Goal: Communication & Community: Ask a question

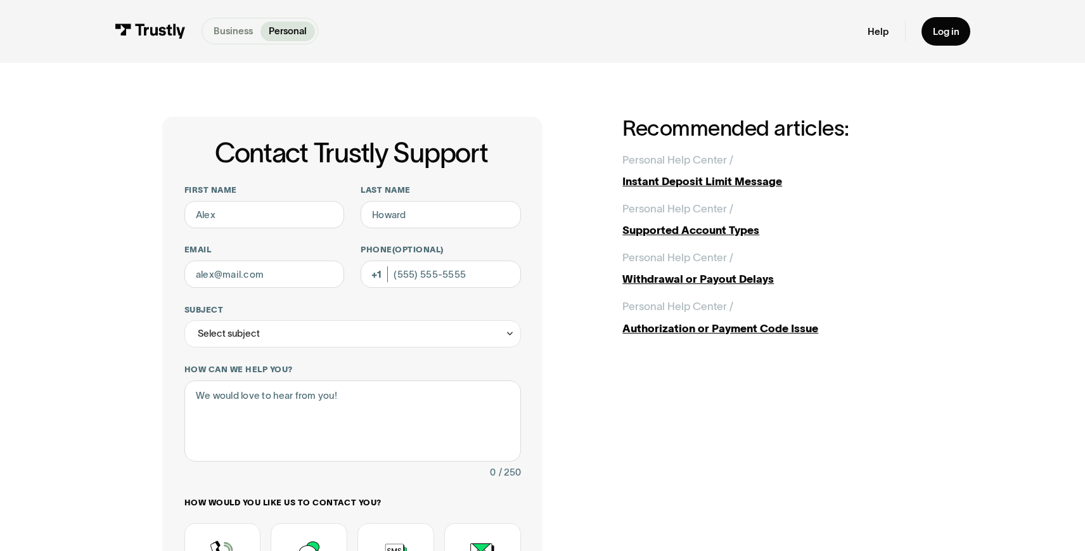
click at [238, 32] on p "Business" at bounding box center [233, 31] width 39 height 14
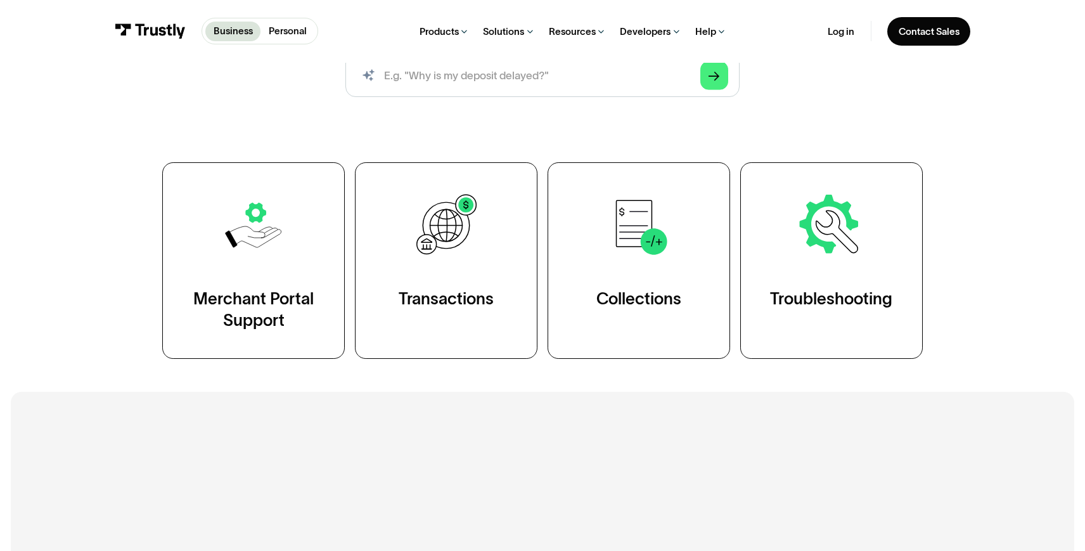
scroll to position [209, 0]
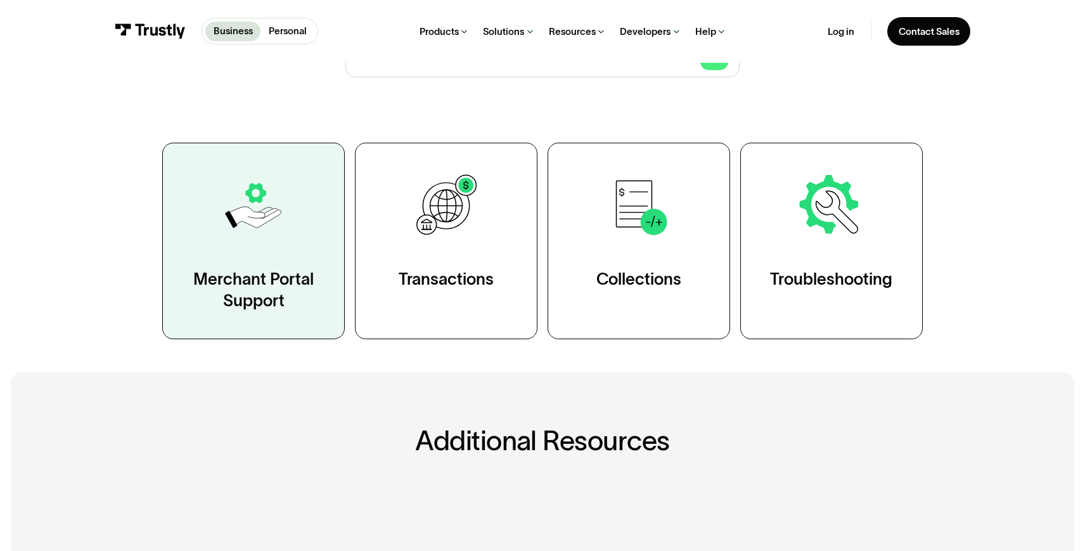
click at [294, 283] on div "Merchant Portal Support" at bounding box center [253, 290] width 127 height 44
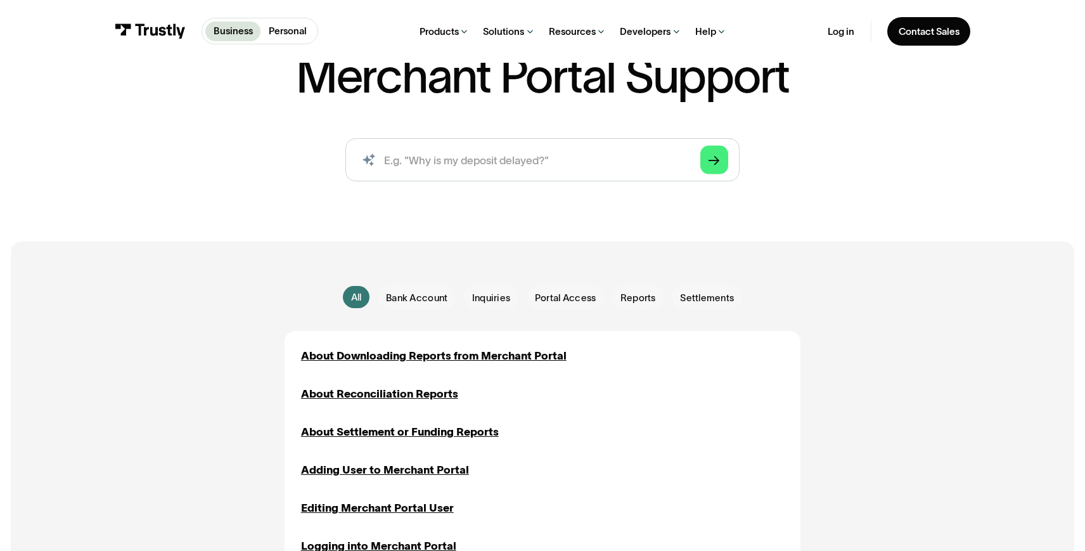
scroll to position [120, 0]
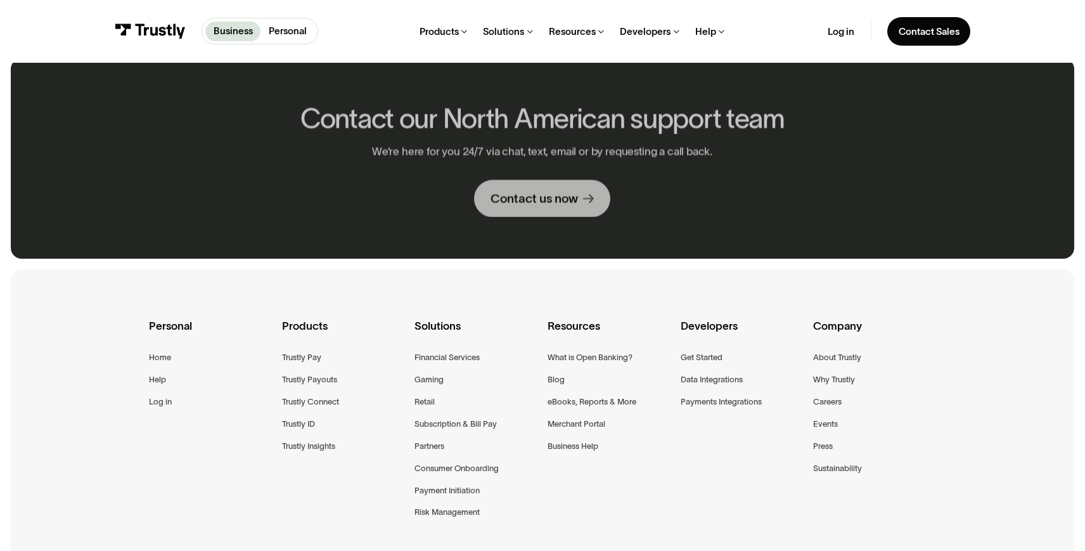
scroll to position [917, 0]
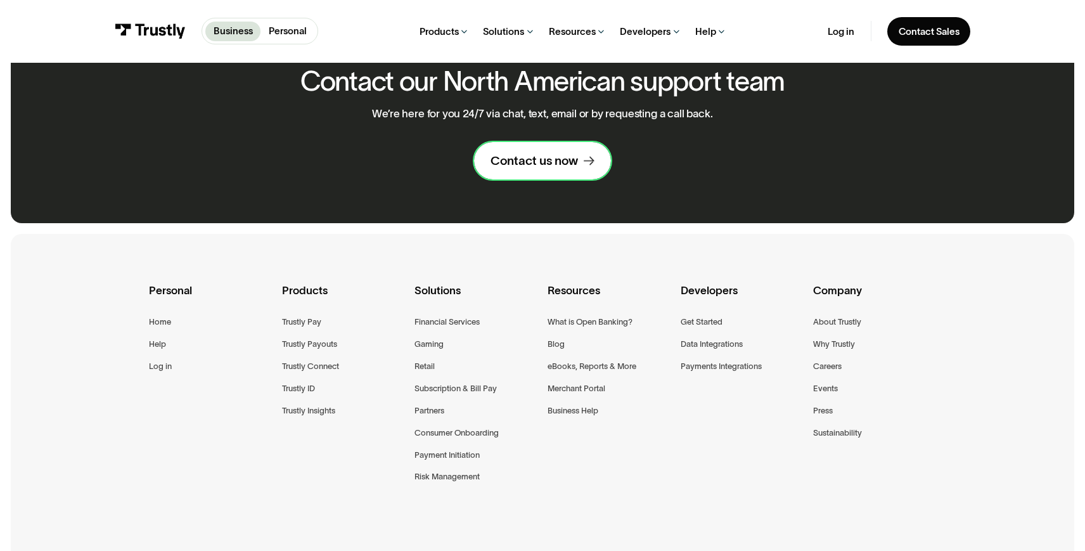
click at [549, 165] on div "Contact us now" at bounding box center [534, 161] width 87 height 16
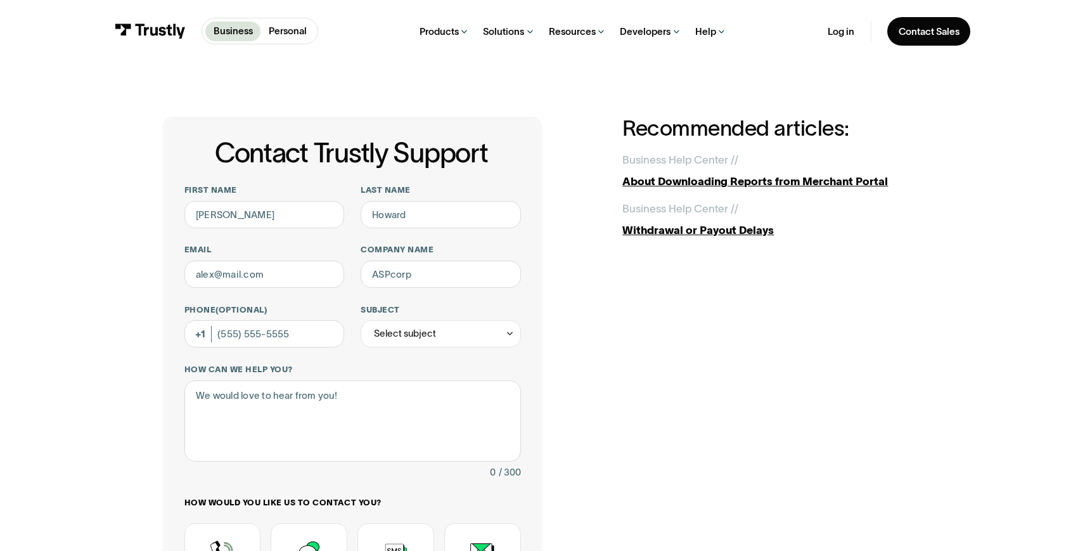
type input "[PERSON_NAME]"
click at [216, 268] on input "Email" at bounding box center [264, 274] width 160 height 27
type input "[EMAIL_ADDRESS][DOMAIN_NAME]"
click at [408, 278] on input "Company name" at bounding box center [441, 274] width 160 height 27
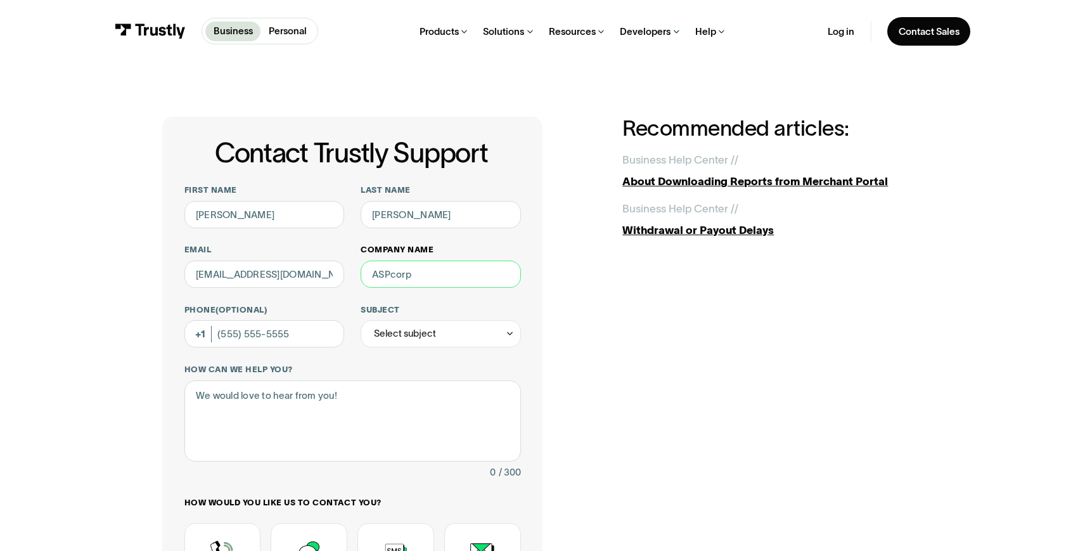
type input "Sporttrade"
click at [431, 340] on div "Select subject" at bounding box center [405, 333] width 62 height 16
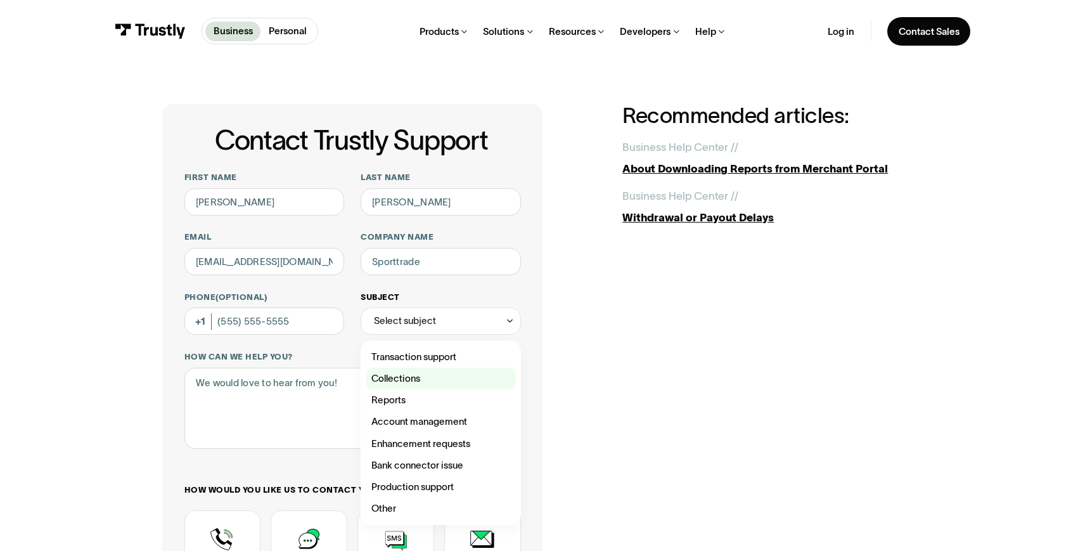
scroll to position [22, 0]
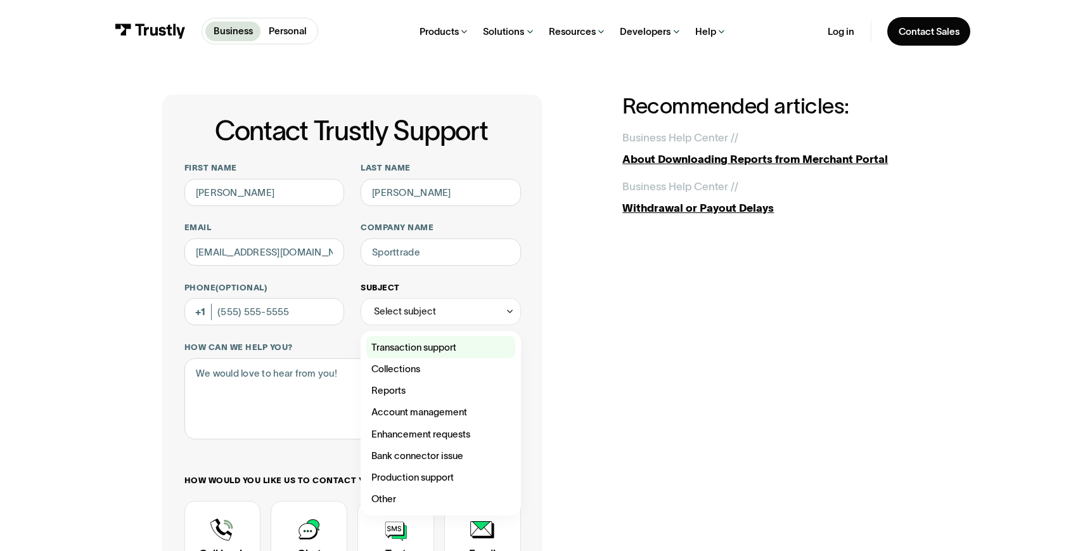
click at [441, 347] on div "Contact Trustly Support" at bounding box center [441, 347] width 150 height 22
type input "**********"
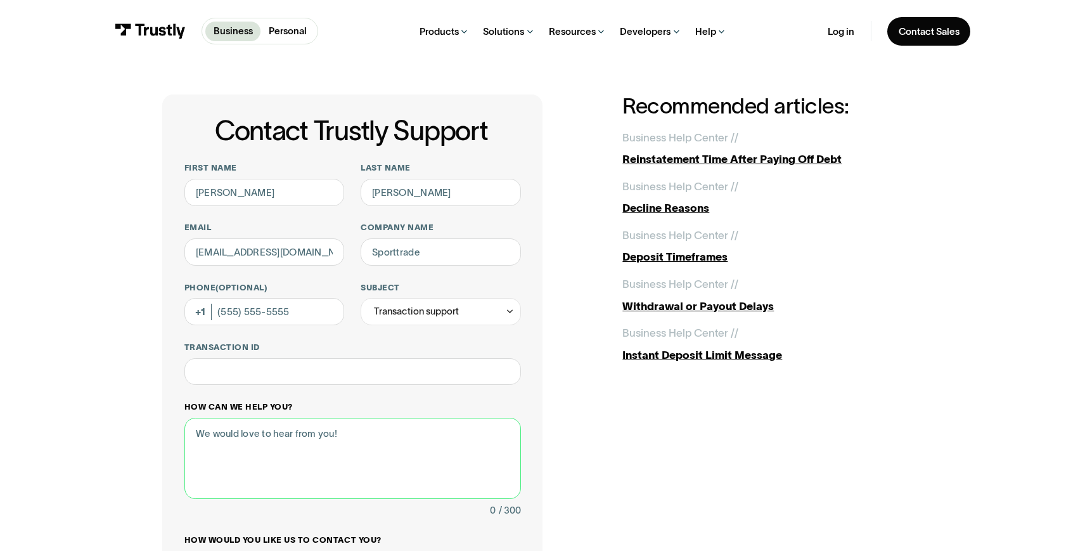
click at [353, 432] on textarea "How can we help you?" at bounding box center [352, 459] width 337 height 82
paste textarea "I made 3 deposits for $3000 each. Looks like all three went through on Monday a…"
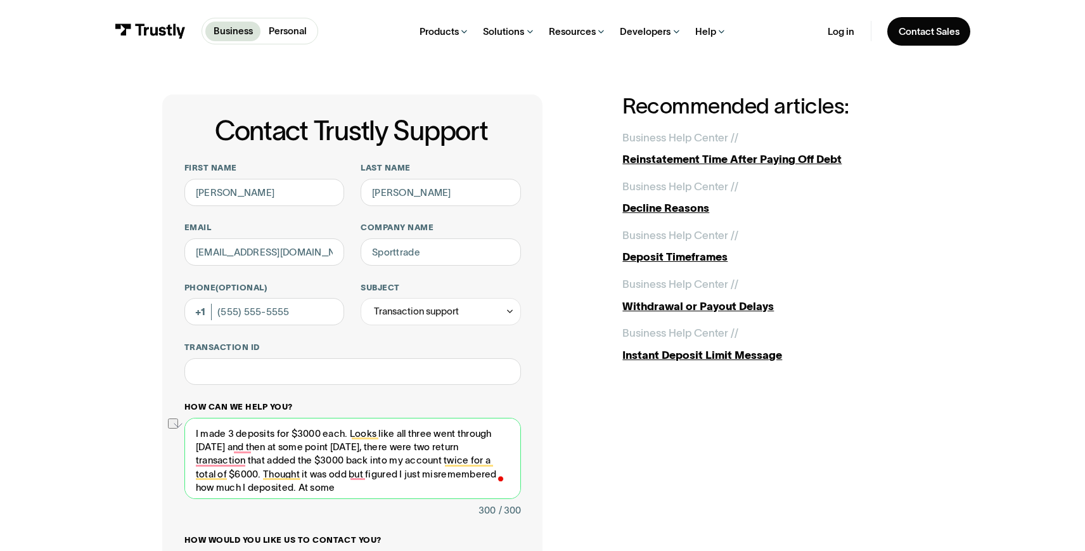
drag, startPoint x: 228, startPoint y: 435, endPoint x: 195, endPoint y: 436, distance: 32.4
click at [195, 436] on textarea "I made 3 deposits for $3000 each. Looks like all three went through on Monday a…" at bounding box center [352, 459] width 337 height 82
click at [222, 432] on textarea "I have 3 deposits for $3000 each. Looks like all three went through on Monday a…" at bounding box center [352, 459] width 337 height 82
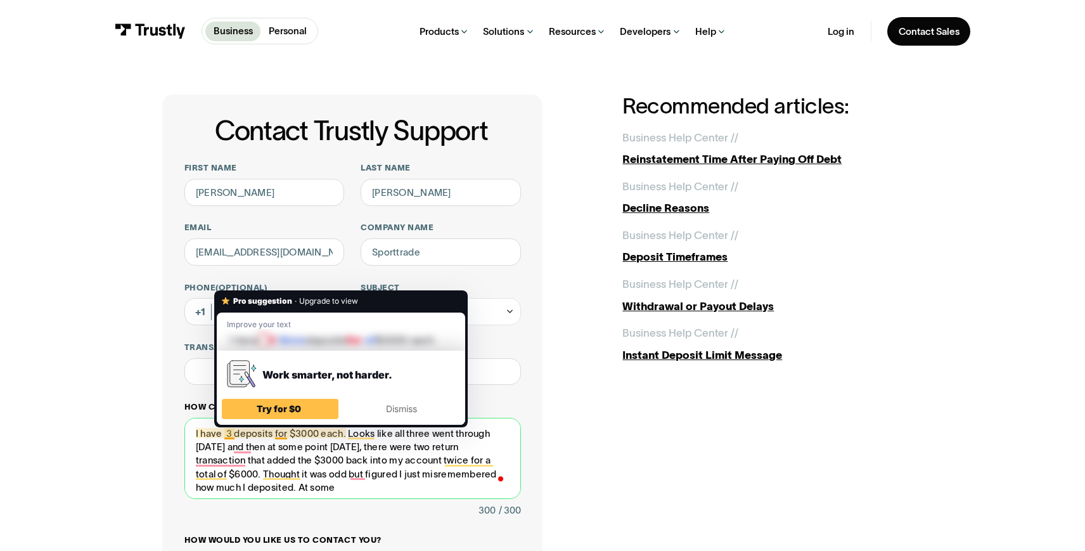
click at [228, 432] on textarea "I have 3 deposits for $3000 each. Looks like all three went through on Monday a…" at bounding box center [352, 459] width 337 height 82
click at [458, 475] on textarea "I have 3 deposits for $3000 each. Looks like all three went through on Monday a…" at bounding box center [352, 459] width 337 height 82
click at [226, 432] on textarea "I have 3 deposits for $3000 each. Looks like all three went through on Monday a…" at bounding box center [352, 459] width 337 height 82
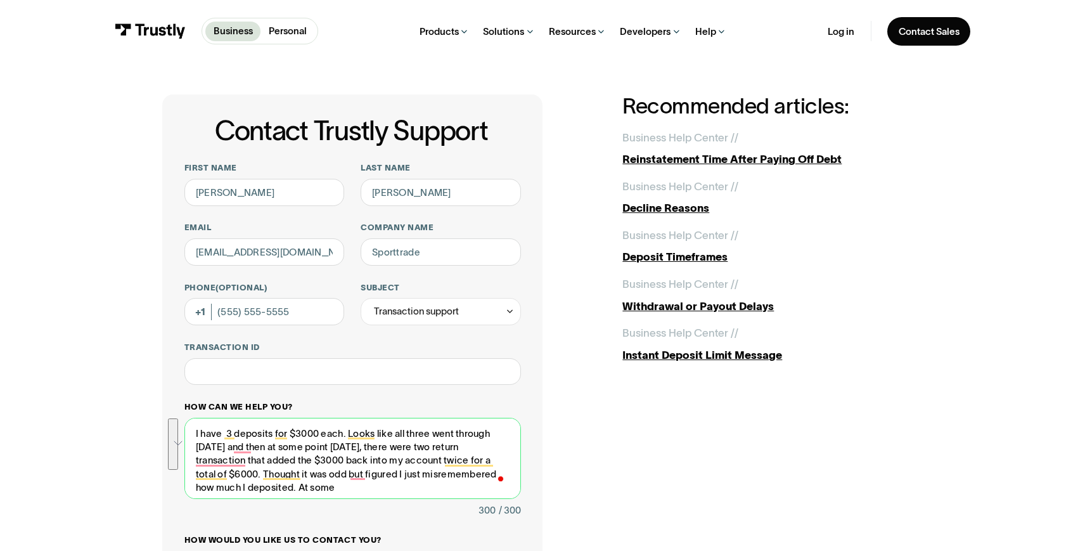
drag, startPoint x: 394, startPoint y: 446, endPoint x: 441, endPoint y: 486, distance: 62.0
click at [441, 486] on textarea "I have 3 deposits for $3000 each. Looks like all three went through on Monday a…" at bounding box center [352, 459] width 337 height 82
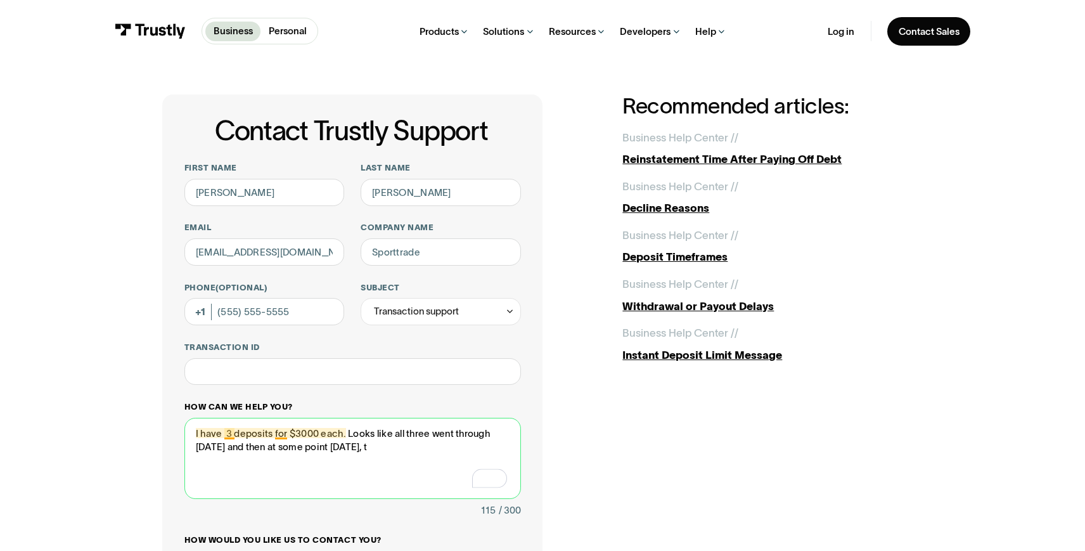
click at [224, 433] on textarea "I have 3 deposits for $3000 each. Looks like all three went through on Monday a…" at bounding box center [352, 459] width 337 height 82
type textarea "I have user made 3 deposits for $3000 each. Looks like all three went through o…"
drag, startPoint x: 194, startPoint y: 433, endPoint x: 460, endPoint y: 447, distance: 266.0
click at [458, 448] on textarea "I have user made 3 deposits for $3000 each. Looks like all three went through o…" at bounding box center [352, 459] width 337 height 82
paste textarea "Chance Gdansky"
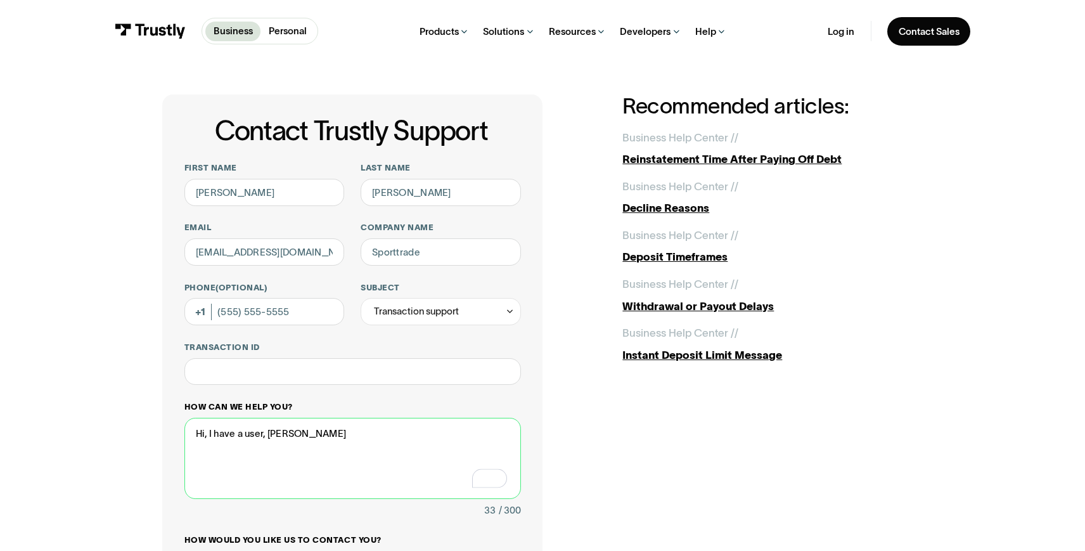
click at [372, 434] on textarea "Hi, I have a user, Chance Gdansky" at bounding box center [352, 459] width 337 height 82
paste textarea "1f7b8e52"
click at [384, 432] on textarea "Hi, I have a user, Chance Gdansky, with an external ID 1f7b8e52" at bounding box center [352, 459] width 337 height 82
click at [457, 435] on textarea "Hi, I have a user, Chance Gdansky, external ID 1f7b8e52" at bounding box center [352, 459] width 337 height 82
click at [270, 434] on textarea "Hi, I have a user, Chance Gdansky, external ID 1f7b8e52," at bounding box center [352, 459] width 337 height 82
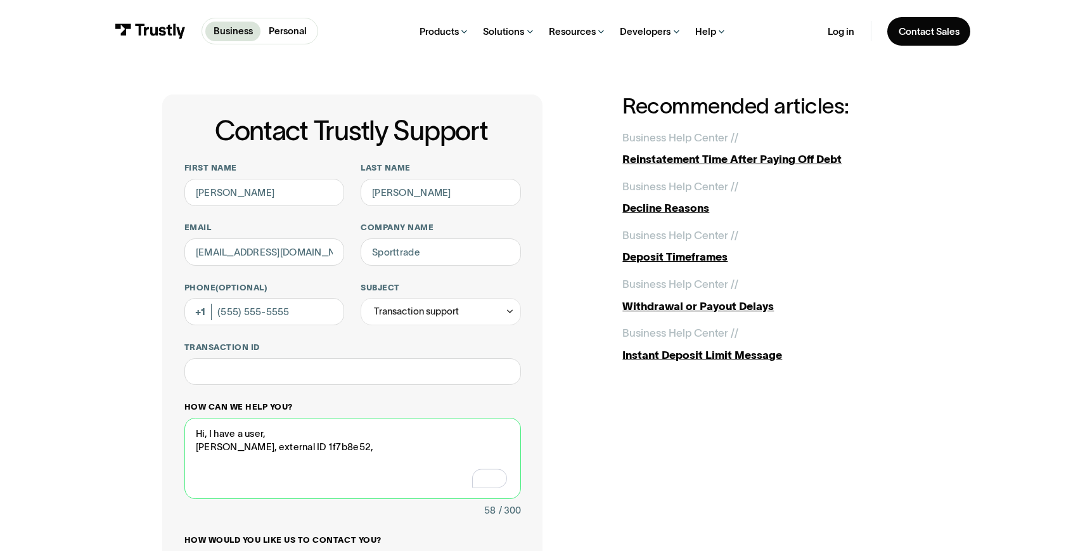
click at [278, 445] on textarea "Hi, I have a user, Chance Gdansky, external ID 1f7b8e52," at bounding box center [352, 459] width 337 height 82
click at [310, 466] on textarea "Hi, I have a user, Chance Gdansky, external ID 1f7b8e52," at bounding box center [352, 459] width 337 height 82
click at [283, 431] on textarea "Hi, I have a user, Chance Gdansky, external ID 1f7b8e52 Bank Of America" at bounding box center [352, 459] width 337 height 82
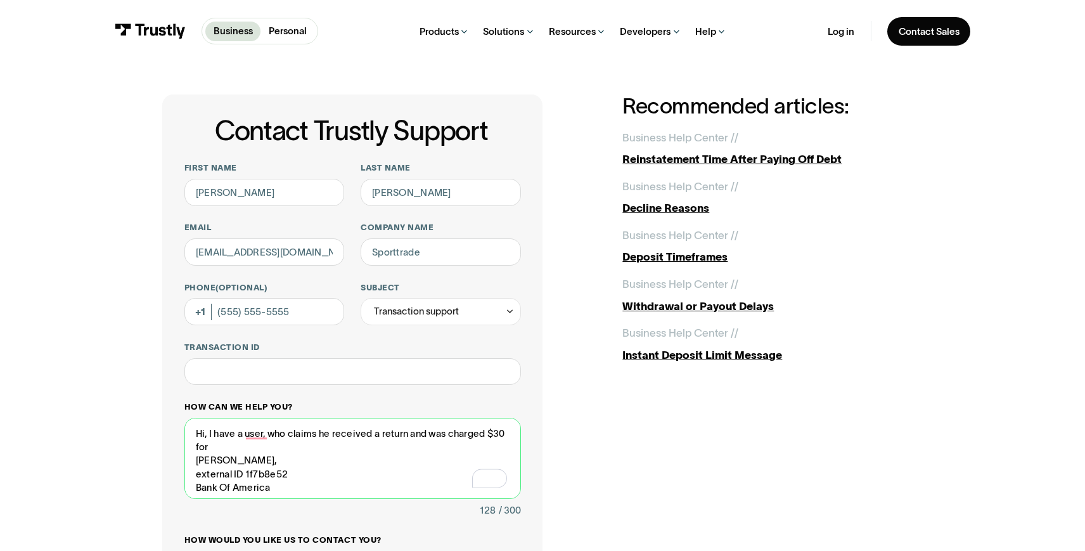
click at [410, 432] on textarea "Hi, I have a user, who claims he received a return and was charged $30 for Chan…" at bounding box center [352, 459] width 337 height 82
drag, startPoint x: 477, startPoint y: 434, endPoint x: 435, endPoint y: 434, distance: 41.8
click at [435, 434] on textarea "Hi, I have a user, who claims he received 2 return fees and was charged $30 for…" at bounding box center [352, 459] width 337 height 82
click at [482, 432] on textarea "Hi, I have a user, who claims he received 2 return fees for charge $30 for Chan…" at bounding box center [352, 459] width 337 height 82
click at [406, 428] on textarea "Hi, I have a user, who claims he received 2 $30 for Chance Gdansky, external ID…" at bounding box center [352, 459] width 337 height 82
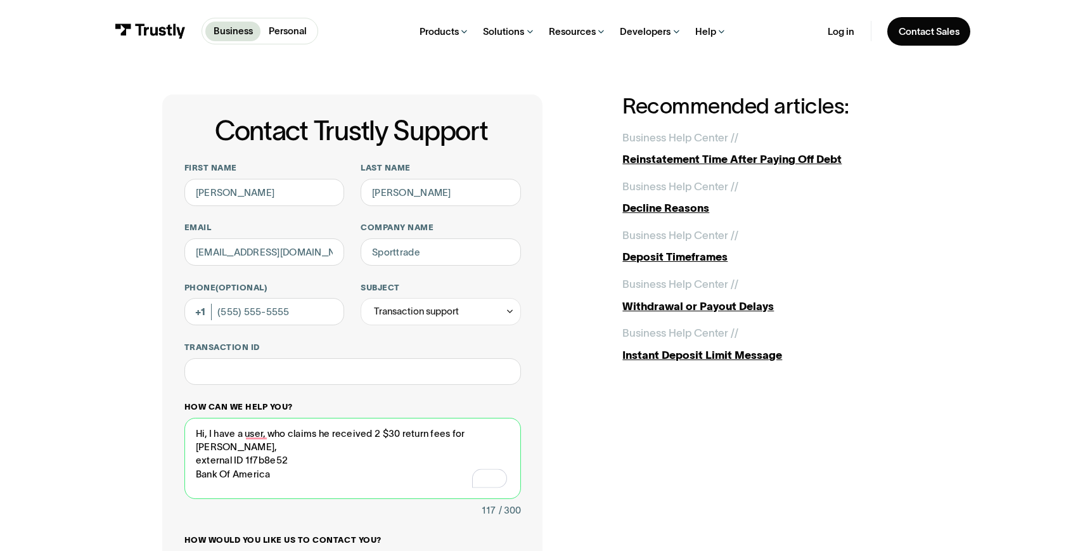
click at [479, 438] on textarea "Hi, I have a user, who claims he received 2 $30 return fees for Chance Gdansky,…" at bounding box center [352, 459] width 337 height 82
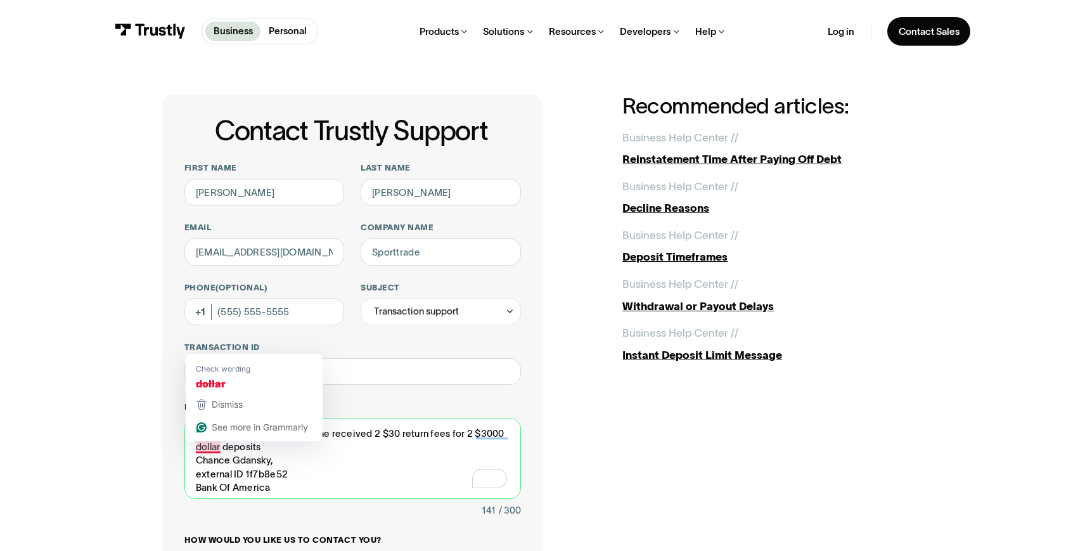
click at [220, 444] on textarea "Hi, I have a user, who claims he received 2 $30 return fees for 2 $3000 dollar …" at bounding box center [352, 459] width 337 height 82
click at [271, 448] on textarea "Hi, I have a user, who claims he received 2 $30 return fees for 2 $3000 dollar …" at bounding box center [352, 459] width 337 height 82
click at [202, 447] on textarea "Hi, I have a user who claims he received 2 $30 return fees for 2 $3000 dollar d…" at bounding box center [352, 459] width 337 height 82
click at [486, 430] on textarea "Hi, I have a user who claims he received 2 $30 return fees for 2 $3000 deposits…" at bounding box center [352, 459] width 337 height 82
click at [256, 444] on textarea "Hi, I have a user who claims he received 2 $30 return fees for 2 $3,000 deposit…" at bounding box center [352, 459] width 337 height 82
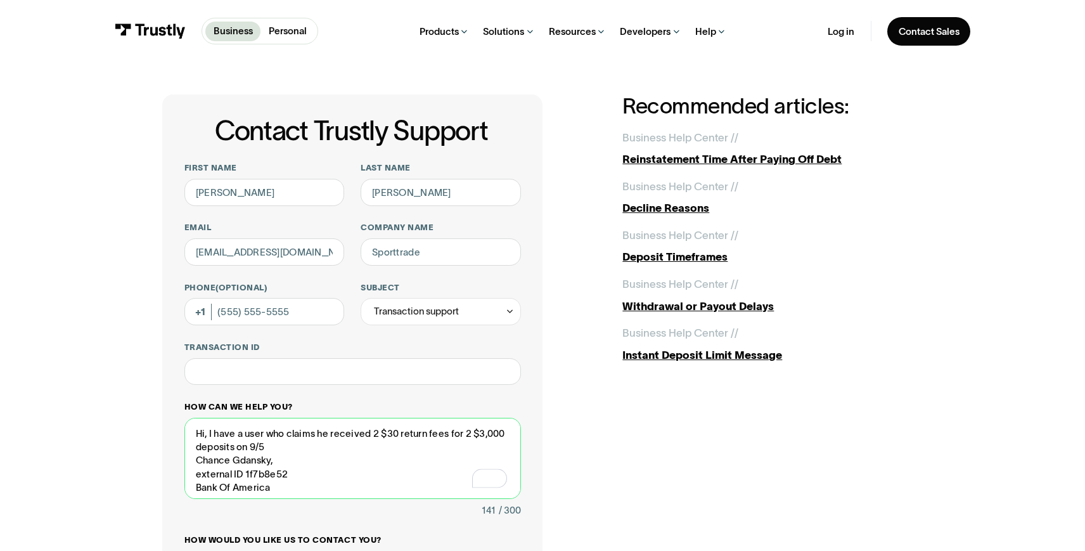
click at [266, 447] on textarea "Hi, I have a user who claims he received 2 $30 return fees for 2 $3,000 deposit…" at bounding box center [352, 459] width 337 height 82
click at [249, 441] on textarea "Hi, I have a user who claims he received 2 $30 return fees for 2 $3,000 deposit…" at bounding box center [352, 459] width 337 height 82
click at [311, 447] on textarea "Hi, I have a user who claims he received 2 $30 return fees for 2 $3,000 deposit…" at bounding box center [352, 459] width 337 height 82
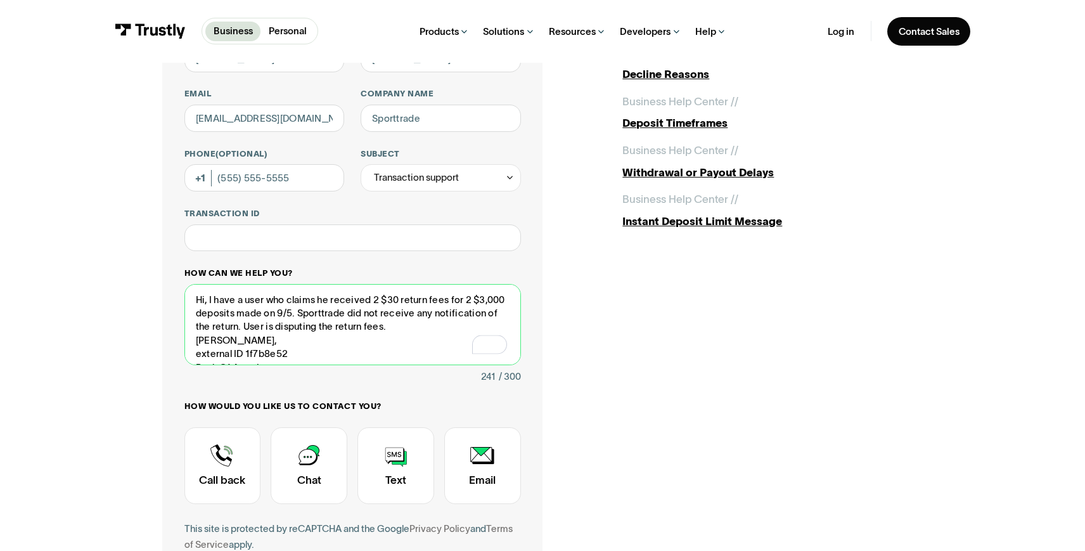
scroll to position [158, 0]
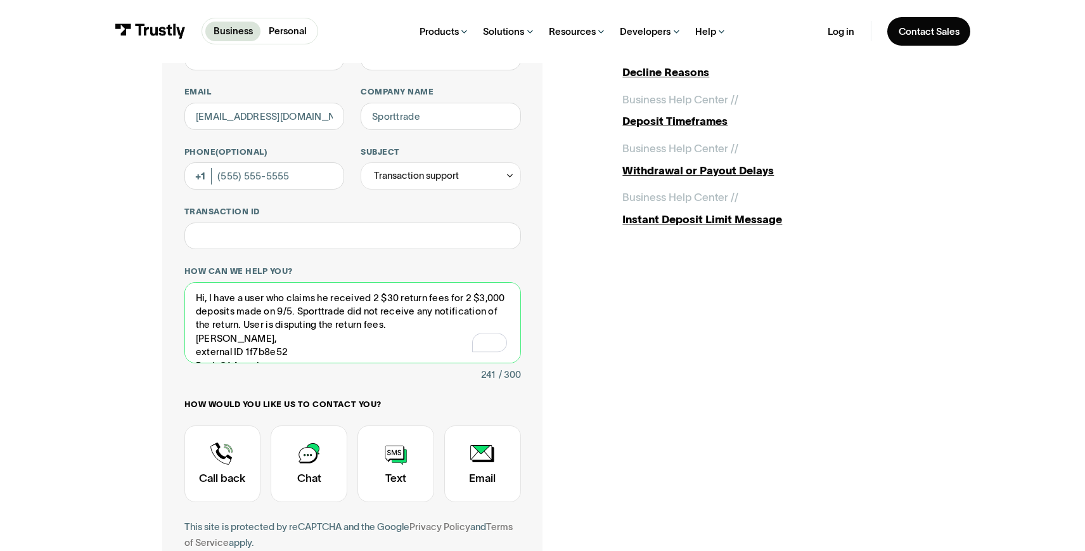
type textarea "Hi, I have a user who claims he received 2 $30 return fees for 2 $3,000 deposit…"
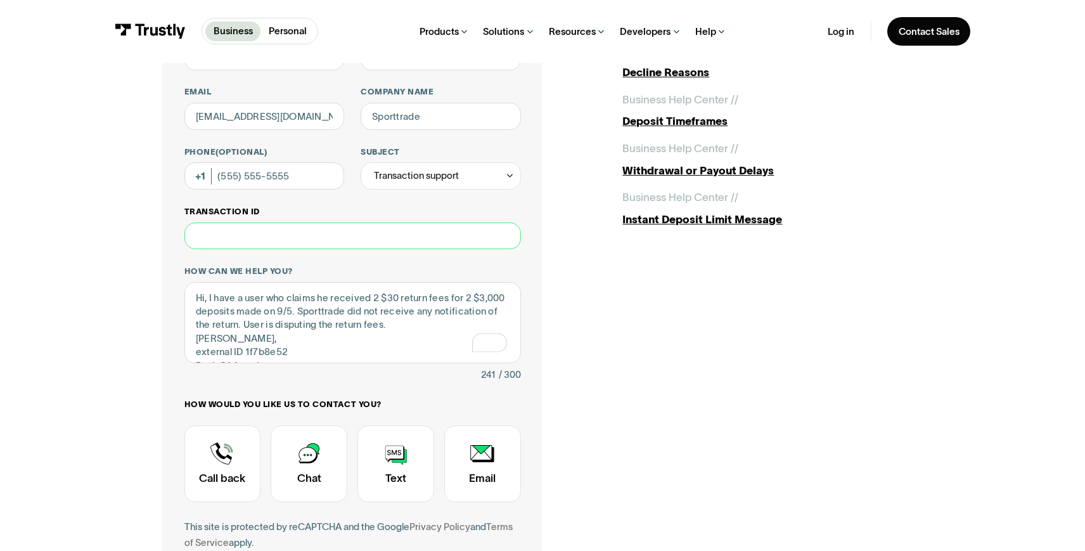
click at [344, 233] on input "Transaction ID" at bounding box center [352, 236] width 337 height 27
paste input "**********"
type input "**********"
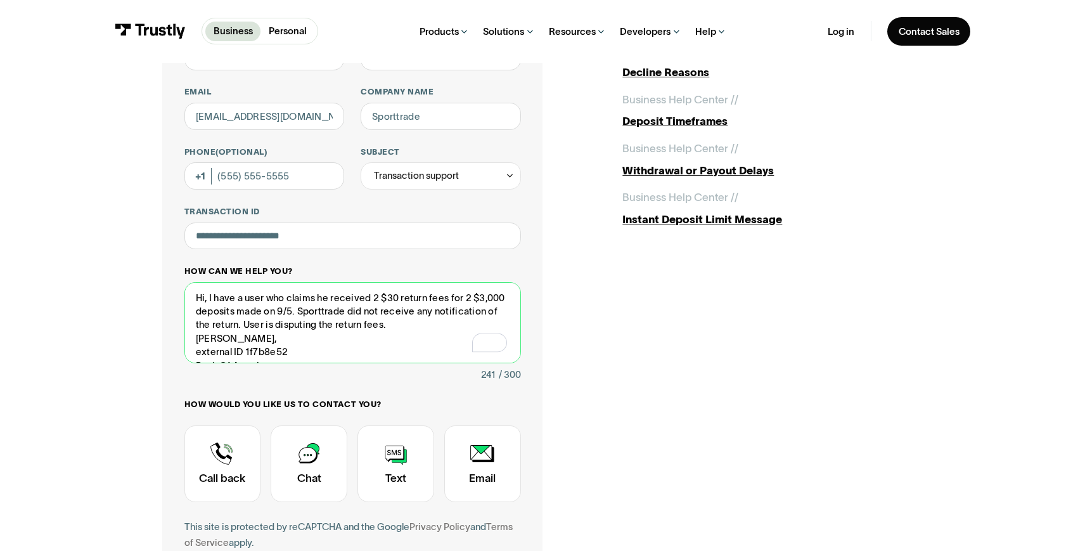
click at [396, 323] on textarea "Hi, I have a user who claims he received 2 $30 return fees for 2 $3,000 deposit…" at bounding box center [352, 323] width 337 height 82
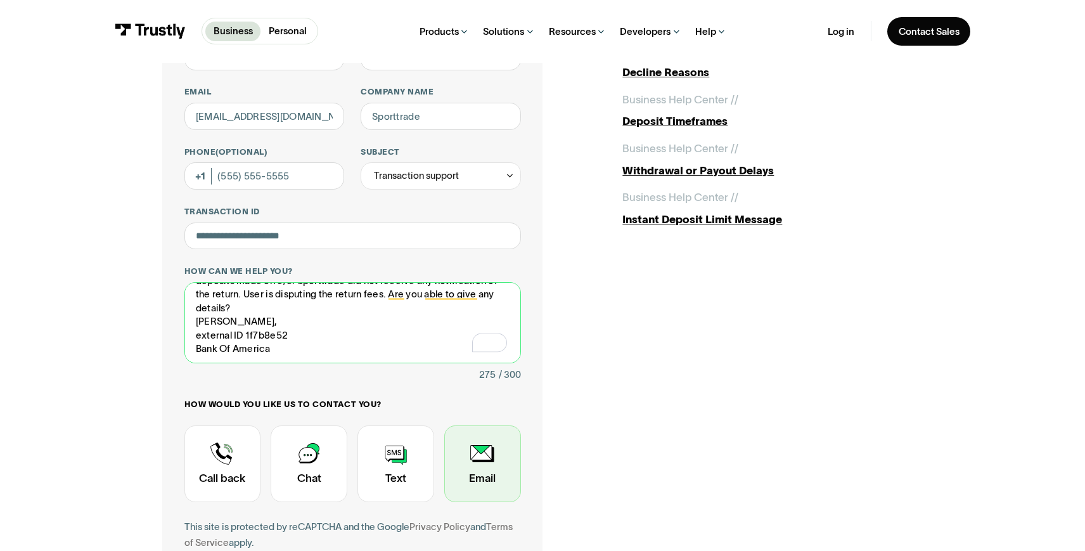
type textarea "Hi, I have a user who claims he received 2 $30 return fees for 2 $3,000 deposit…"
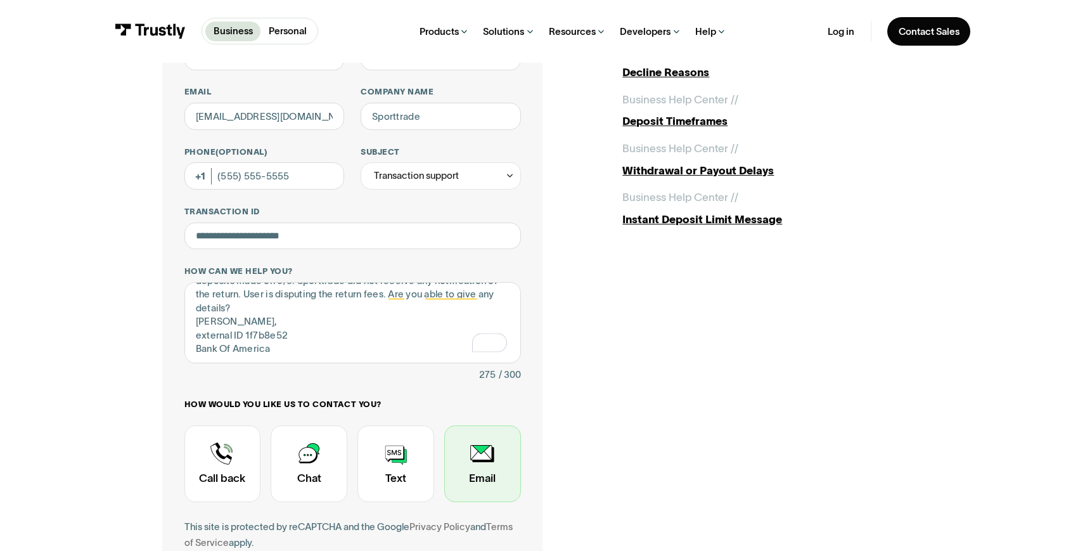
click at [479, 453] on div "Contact Trustly Support" at bounding box center [482, 463] width 77 height 77
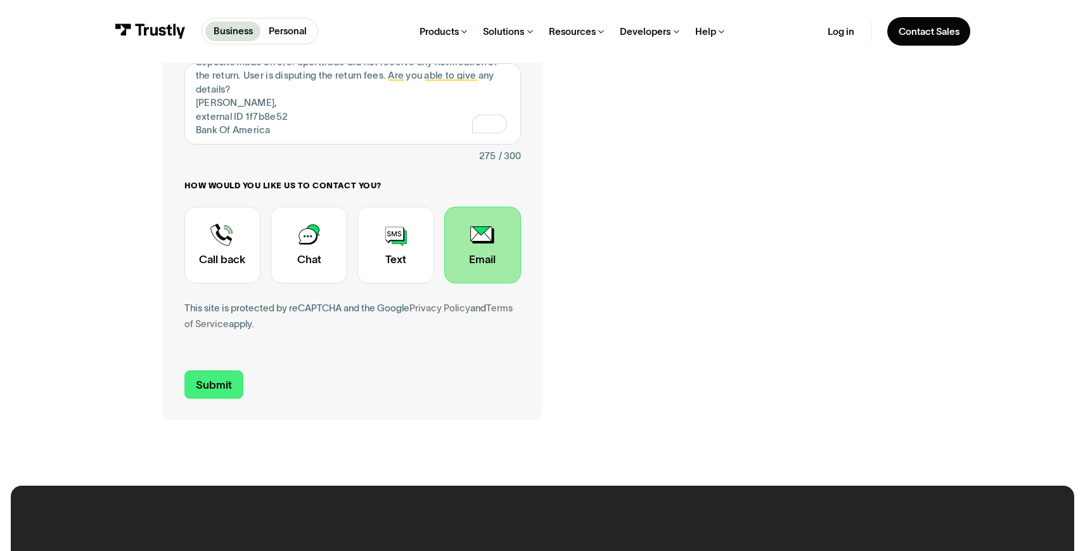
scroll to position [384, 0]
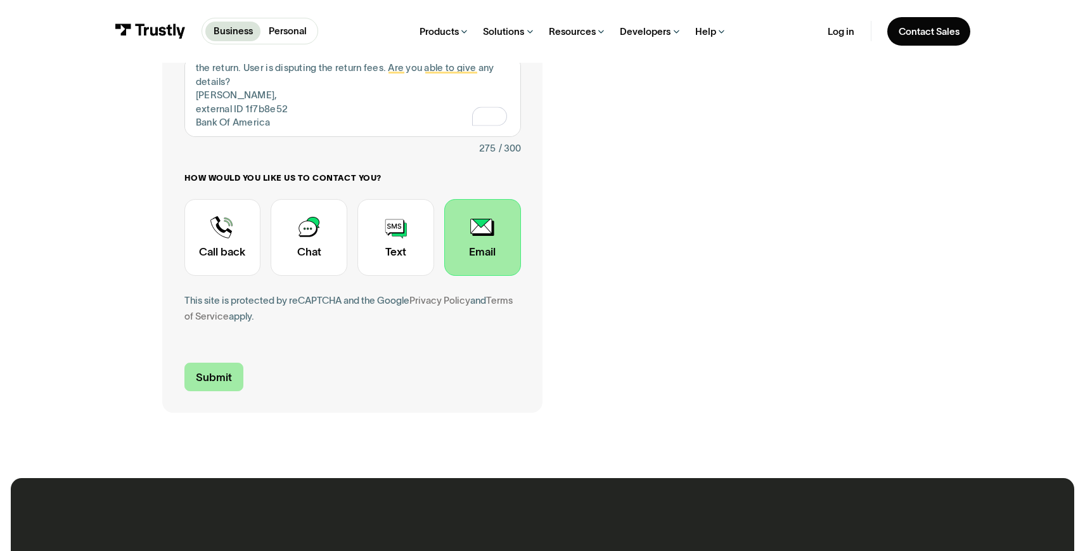
click at [221, 378] on input "Submit" at bounding box center [213, 377] width 59 height 29
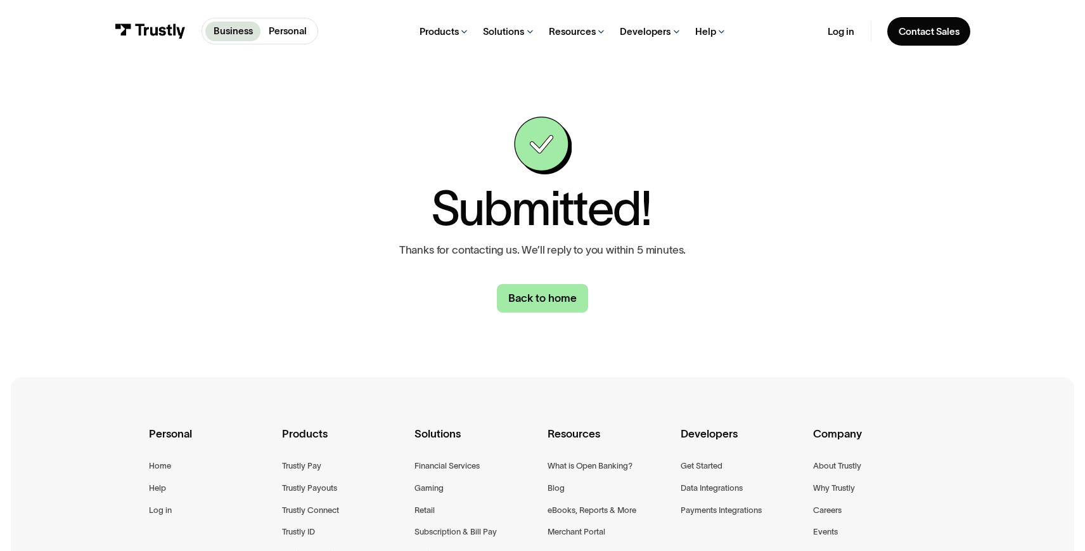
click at [571, 298] on link "Back to home" at bounding box center [542, 298] width 91 height 29
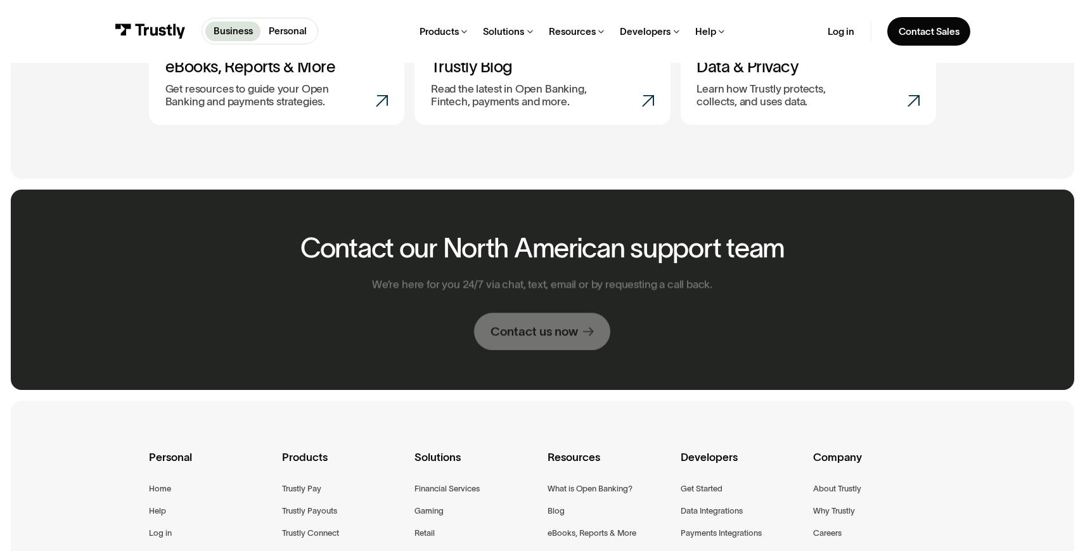
scroll to position [776, 0]
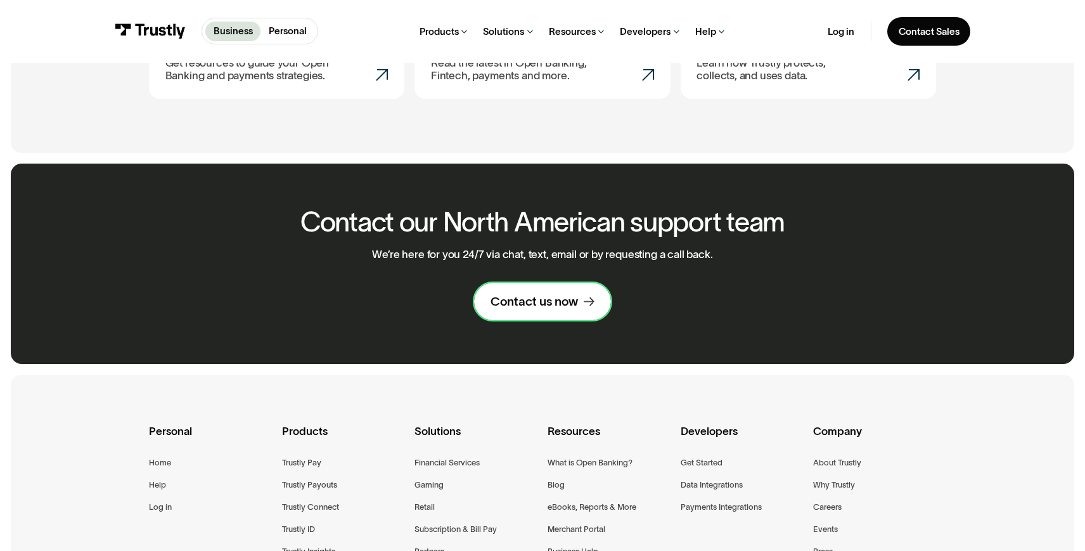
click at [577, 313] on link "Contact us now" at bounding box center [542, 301] width 136 height 37
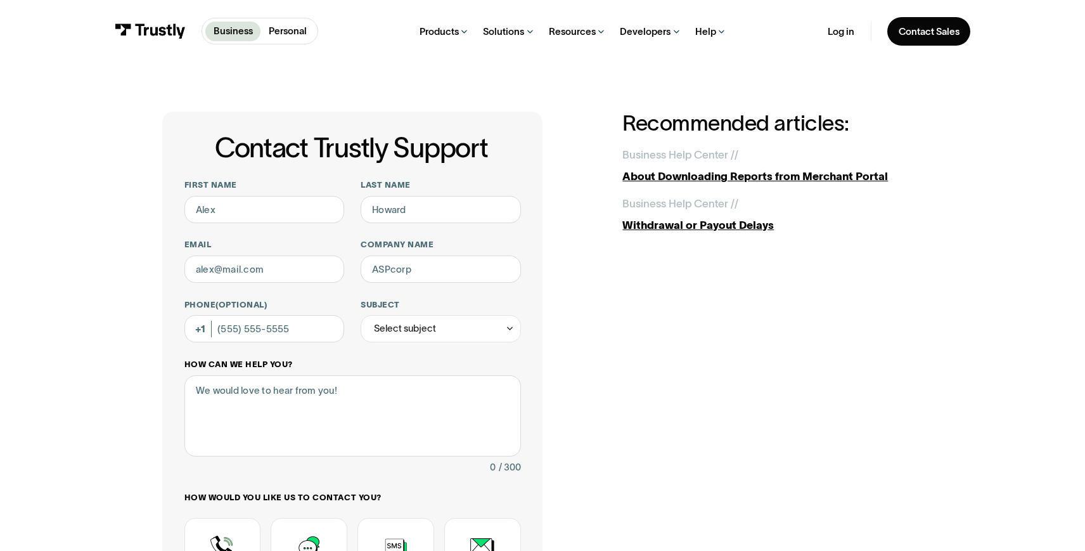
scroll to position [4, 0]
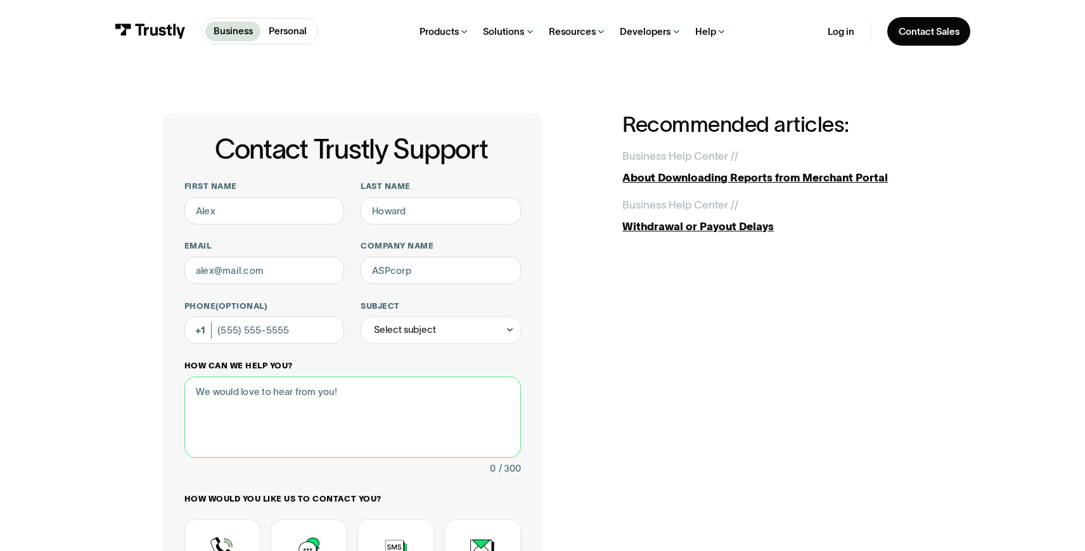
click at [348, 387] on textarea "How can we help you?" at bounding box center [352, 418] width 337 height 82
click at [288, 217] on input "First name" at bounding box center [264, 210] width 160 height 27
type input "Brandon"
click at [405, 207] on input "Last name" at bounding box center [441, 210] width 160 height 27
type input "Stewart"
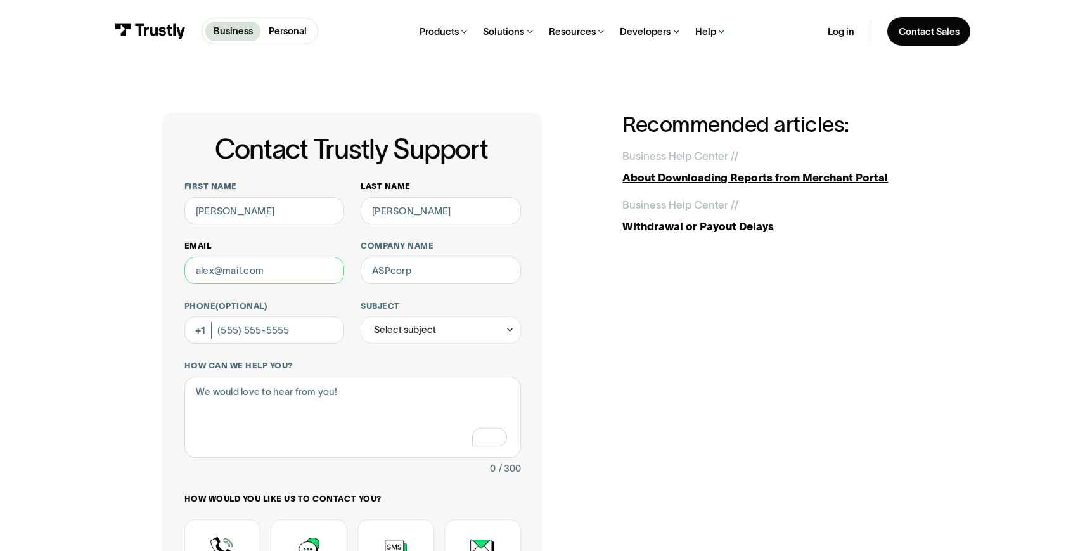
click at [277, 270] on input "Email" at bounding box center [264, 270] width 160 height 27
type input "bstewart@getsporttrade.com"
click at [407, 280] on input "Company name" at bounding box center [441, 270] width 160 height 27
type input "Sporttrade"
click at [441, 332] on div "Select subject" at bounding box center [441, 329] width 160 height 27
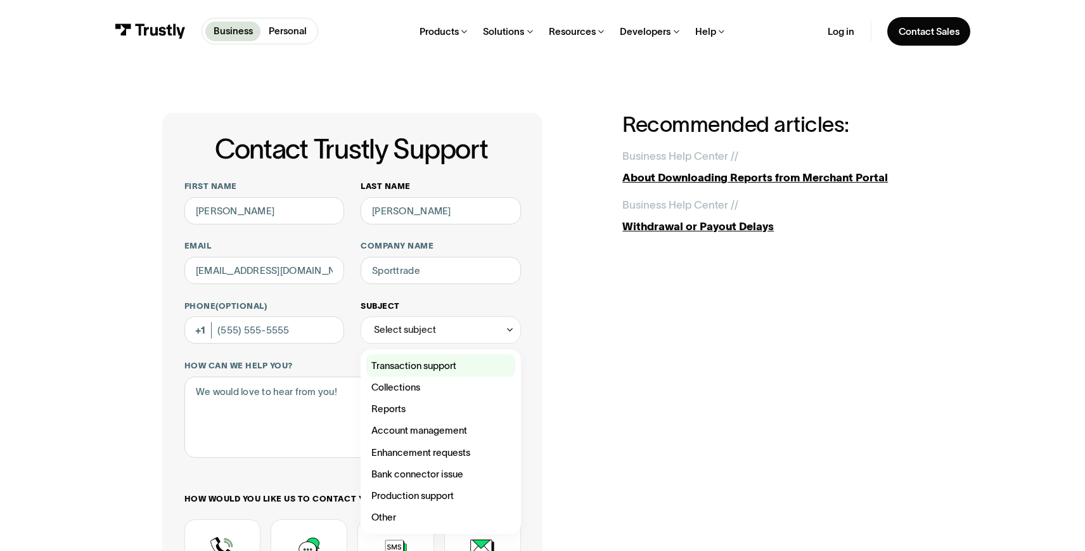
click at [434, 363] on div "Contact Trustly Support" at bounding box center [441, 365] width 150 height 22
type input "**********"
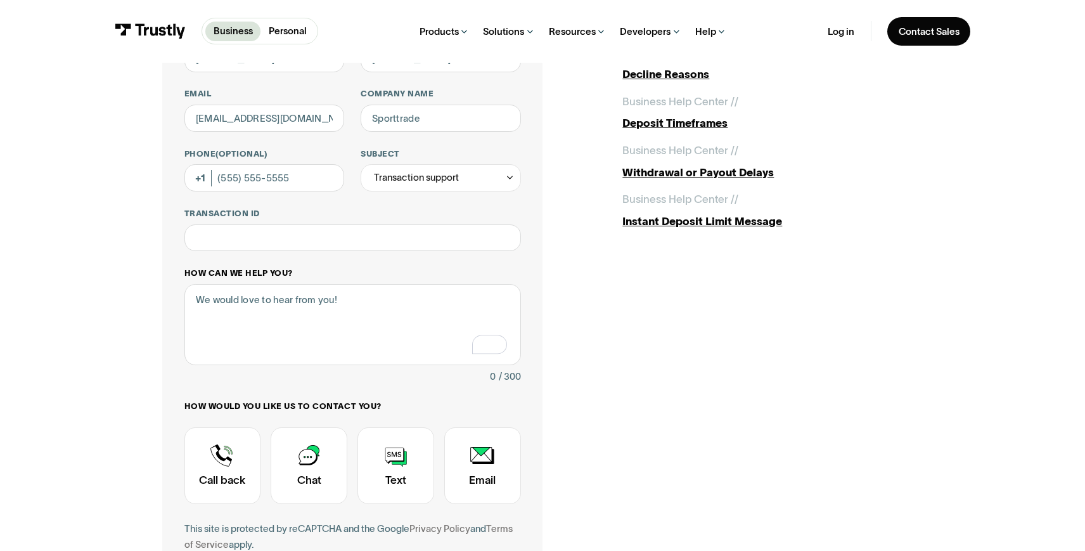
scroll to position [166, 0]
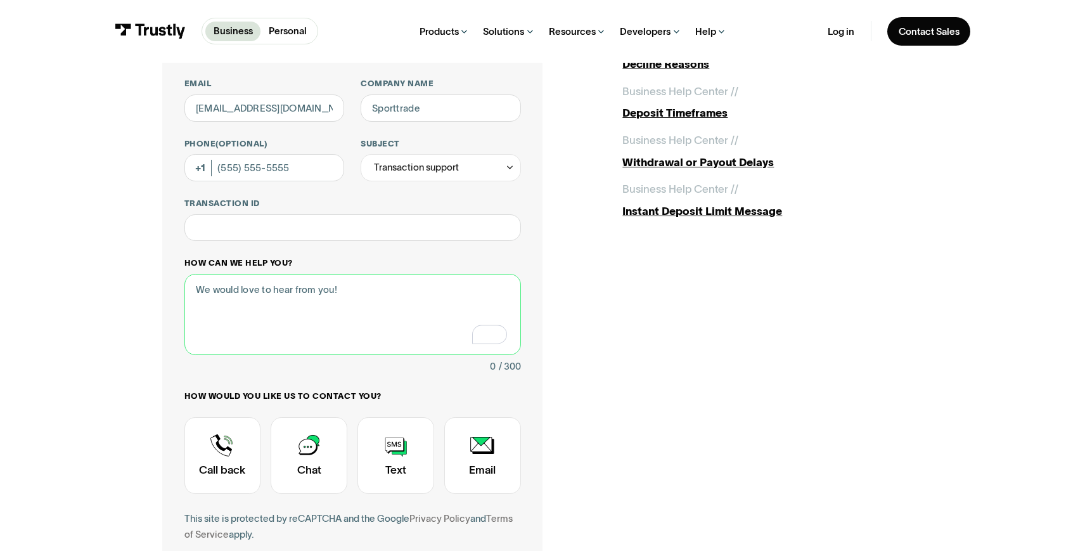
drag, startPoint x: 347, startPoint y: 288, endPoint x: 209, endPoint y: 290, distance: 138.2
click at [209, 290] on textarea "How can we help you?" at bounding box center [352, 315] width 337 height 82
click at [301, 308] on textarea "I have a user who claims he received 2 returns from Sporttrade for a total of $…" at bounding box center [352, 315] width 337 height 82
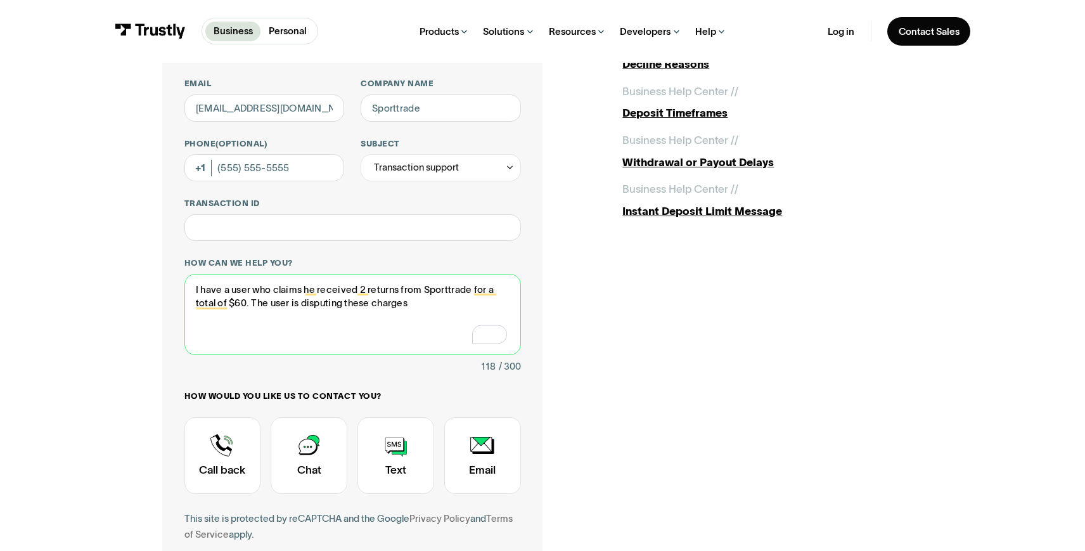
type textarea "I have a user who claims he received 2 returns from Sporttrade for a total of $…"
drag, startPoint x: 432, startPoint y: 297, endPoint x: 202, endPoint y: 275, distance: 230.6
click at [202, 275] on textarea "I have a user who claims he received 2 returns from Sporttrade for a total of $…" at bounding box center [352, 315] width 337 height 82
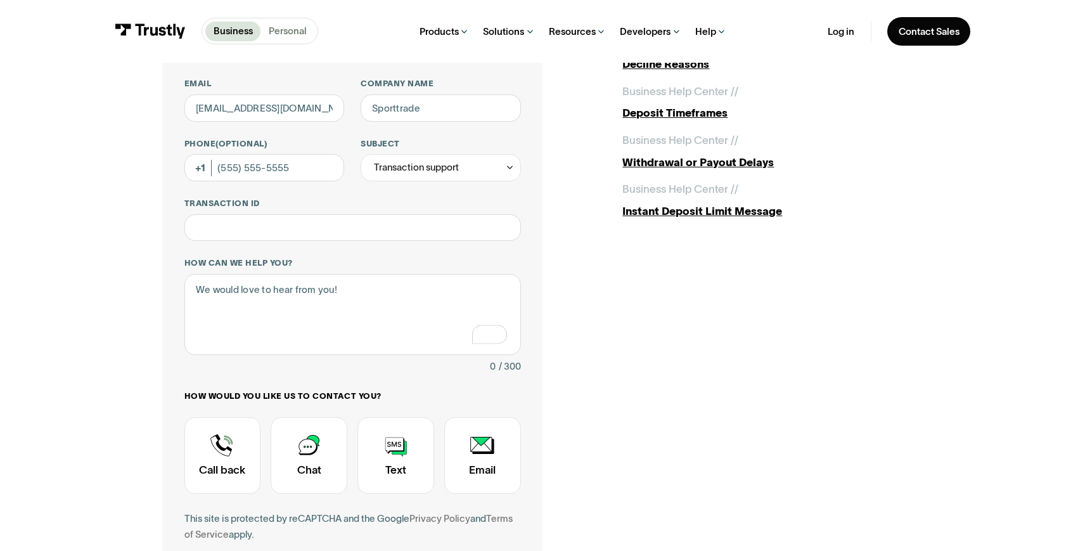
click at [303, 29] on p "Personal" at bounding box center [288, 31] width 38 height 14
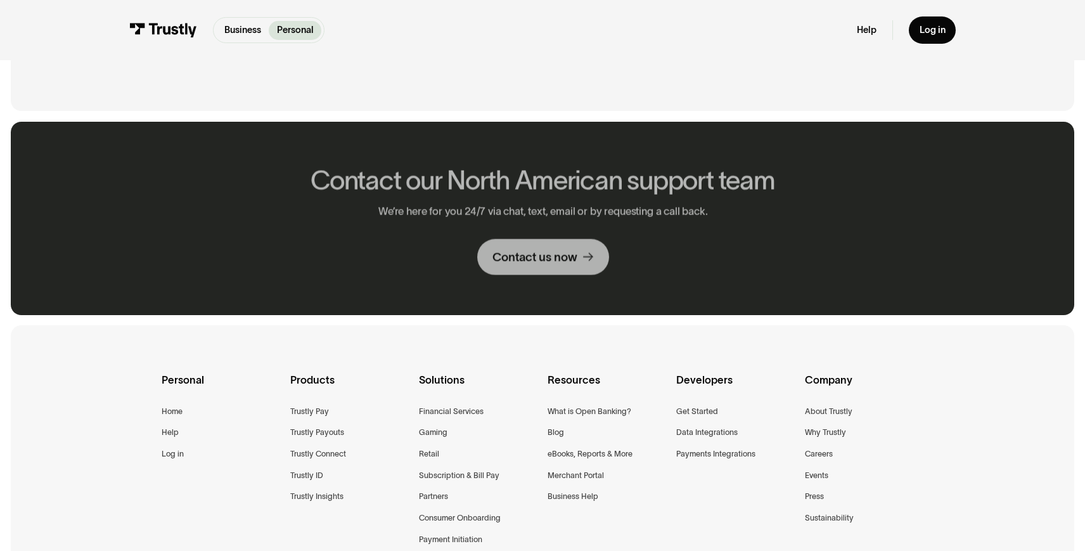
scroll to position [799, 0]
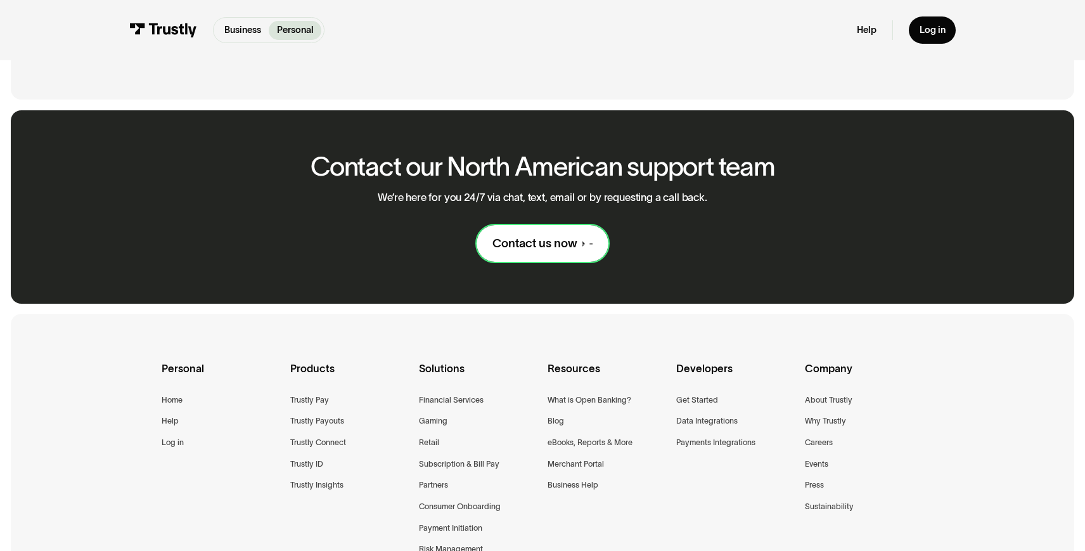
click at [538, 253] on link "Contact us now" at bounding box center [543, 243] width 133 height 36
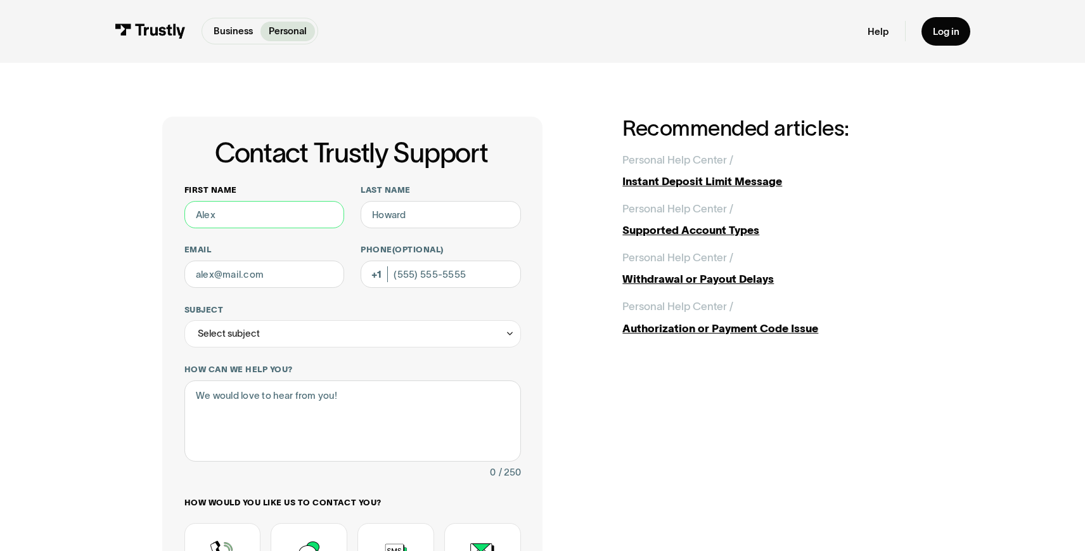
click at [295, 216] on input "First name" at bounding box center [264, 214] width 160 height 27
type input "Chance"
click at [463, 212] on input "Last name" at bounding box center [441, 214] width 160 height 27
paste input "Gdansky"
type input "Gdansky"
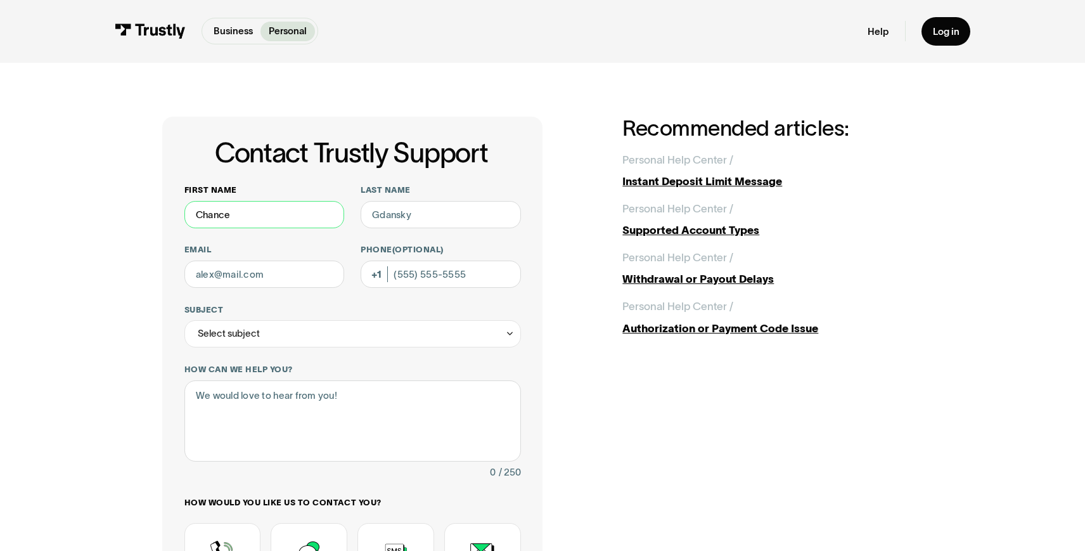
click at [277, 216] on input "Chance" at bounding box center [264, 214] width 160 height 27
click at [280, 281] on input "Email" at bounding box center [264, 274] width 160 height 27
click at [269, 276] on input "Email" at bounding box center [264, 274] width 160 height 27
paste input "cgdansky@gmail.com"
type input "cgdansky@gmail.com"
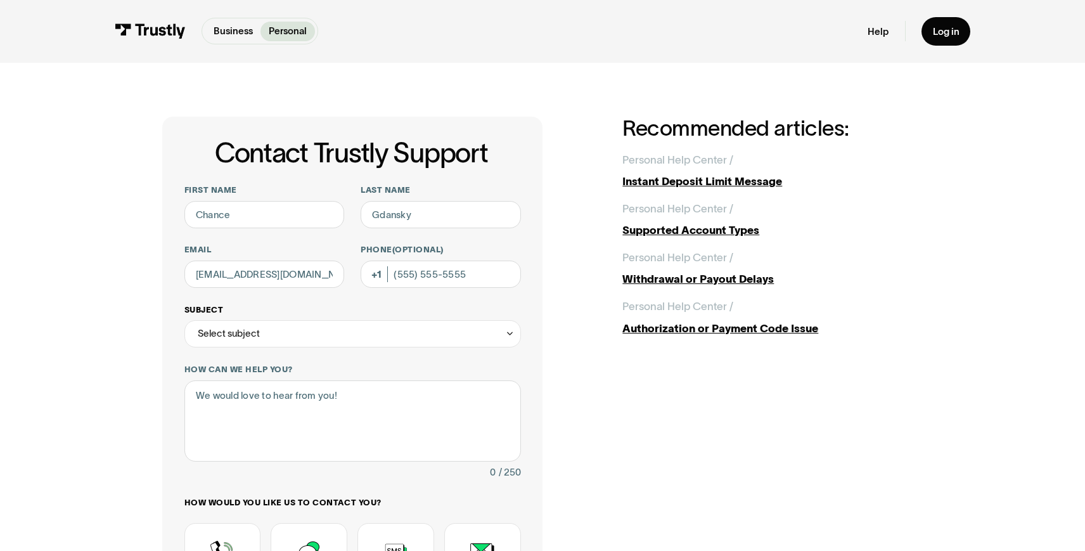
click at [434, 307] on label "Subject" at bounding box center [352, 309] width 337 height 11
click at [434, 320] on input "Subject" at bounding box center [352, 333] width 337 height 27
paste input "**********"
type input "**********"
click at [408, 276] on input "Phone (Optional)" at bounding box center [441, 274] width 160 height 27
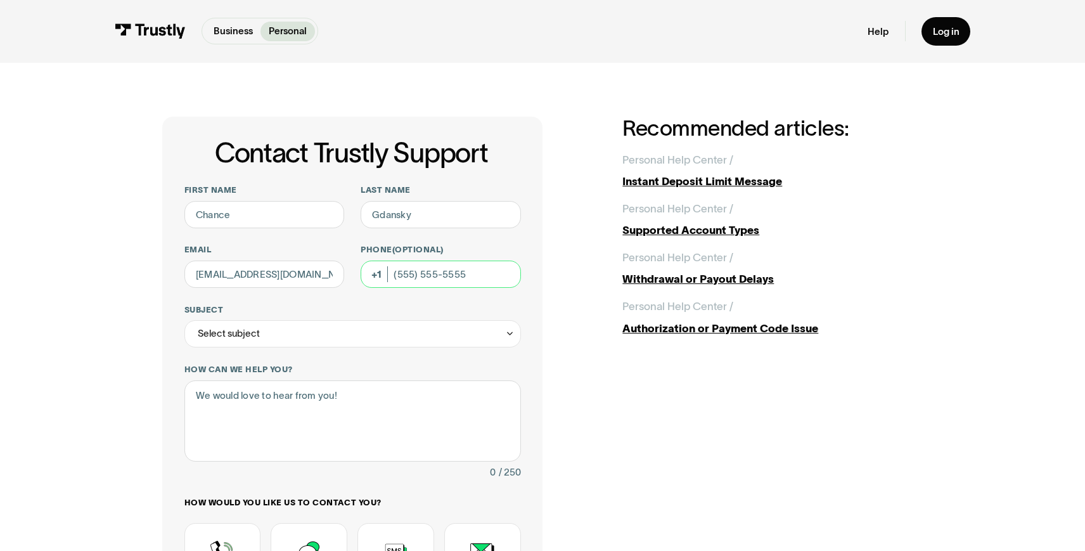
paste input "(164) 652-9118"
click at [402, 268] on input "(164) 652-9118" at bounding box center [441, 274] width 160 height 27
click at [406, 333] on div "Select subject" at bounding box center [352, 333] width 337 height 27
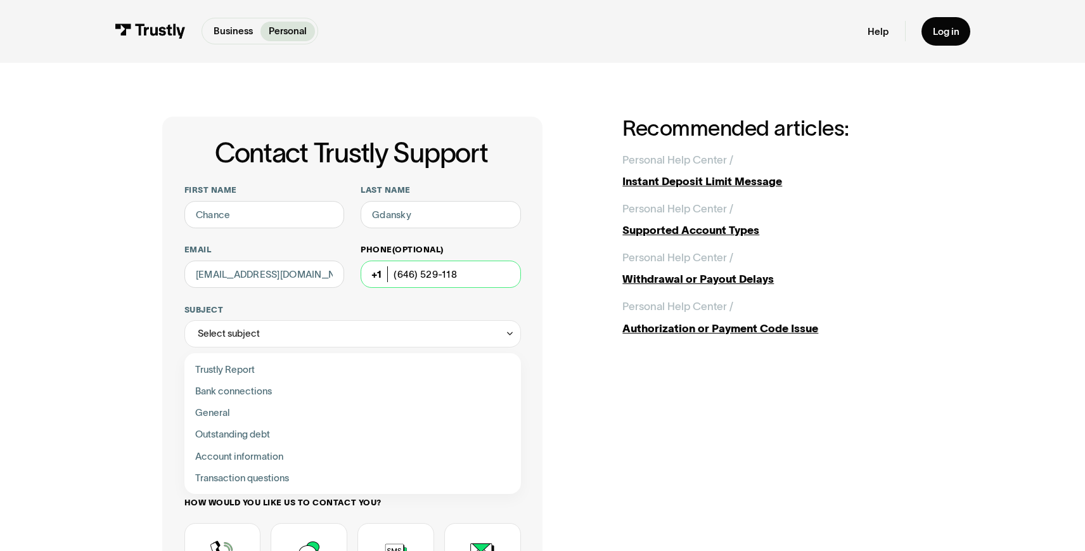
click at [463, 272] on input "(646) 529-118" at bounding box center [441, 274] width 160 height 27
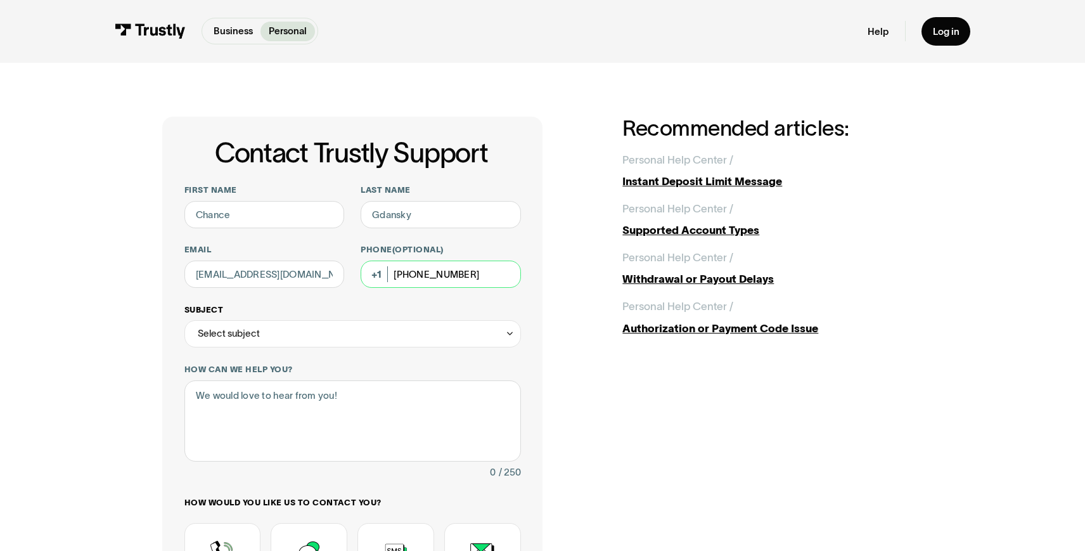
type input "(646) 529-1183"
click at [369, 330] on div "Select subject" at bounding box center [352, 333] width 337 height 27
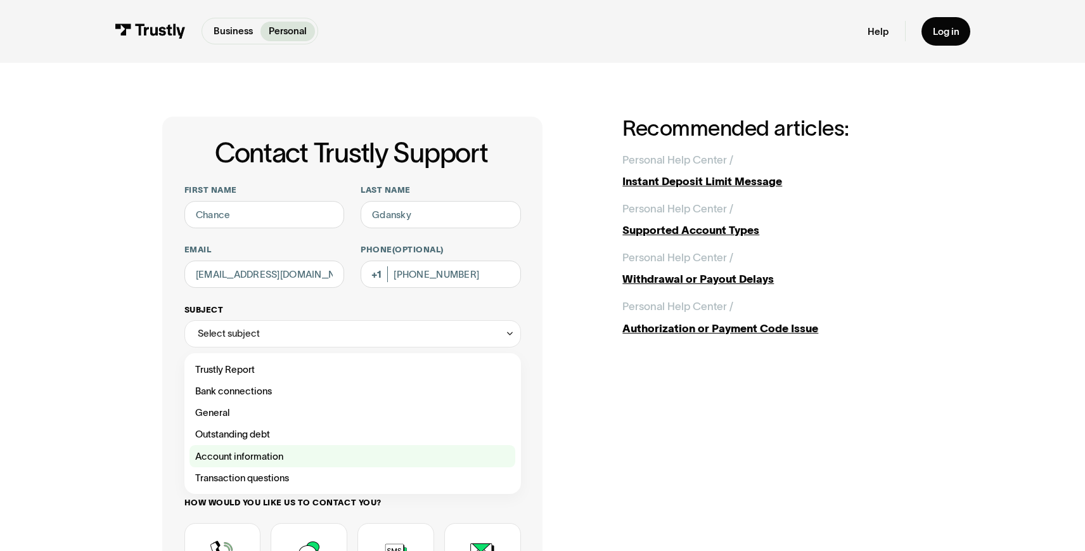
click at [248, 451] on div "Contact Trustly Support" at bounding box center [353, 456] width 326 height 22
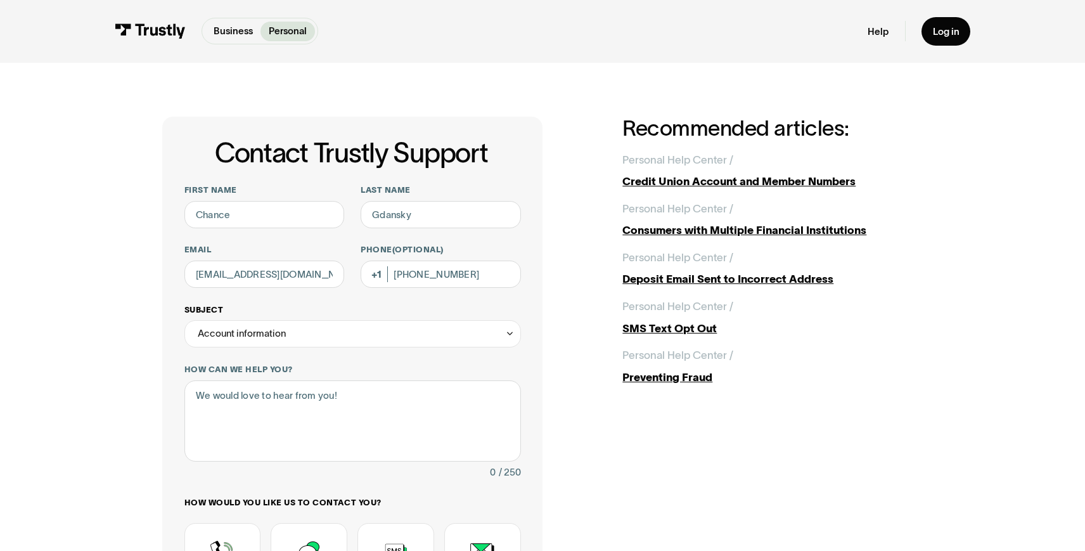
click at [509, 332] on icon "Contact Trustly Support" at bounding box center [510, 333] width 10 height 11
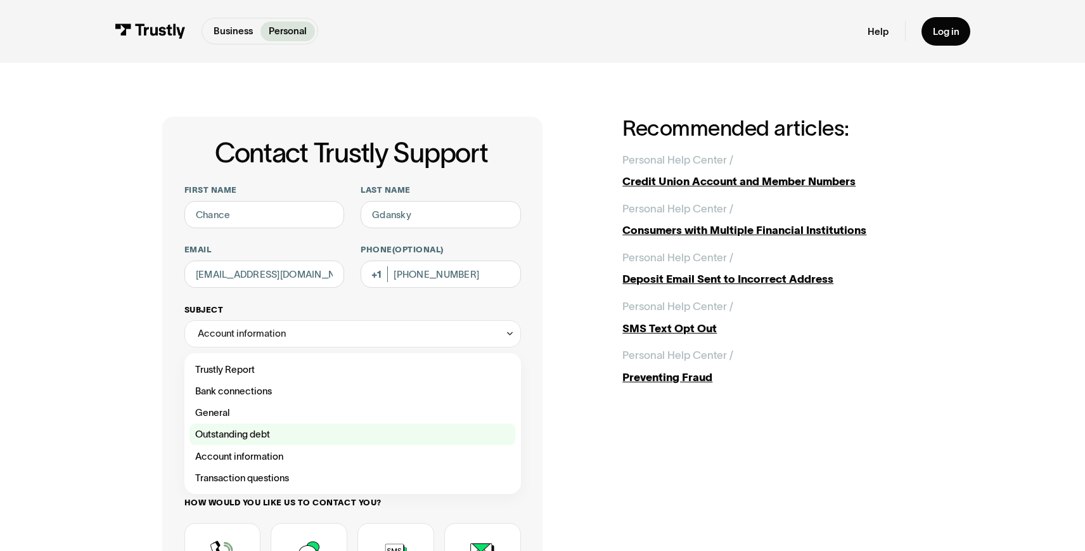
click at [245, 431] on div "Contact Trustly Support" at bounding box center [353, 435] width 326 height 22
type input "**********"
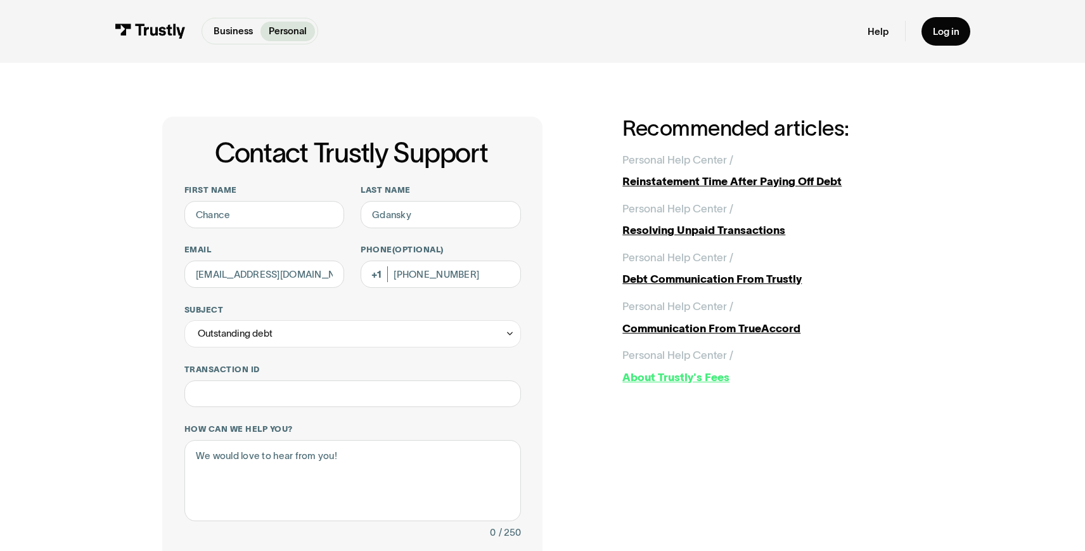
click at [691, 377] on div "About Trustly's Fees" at bounding box center [773, 377] width 300 height 16
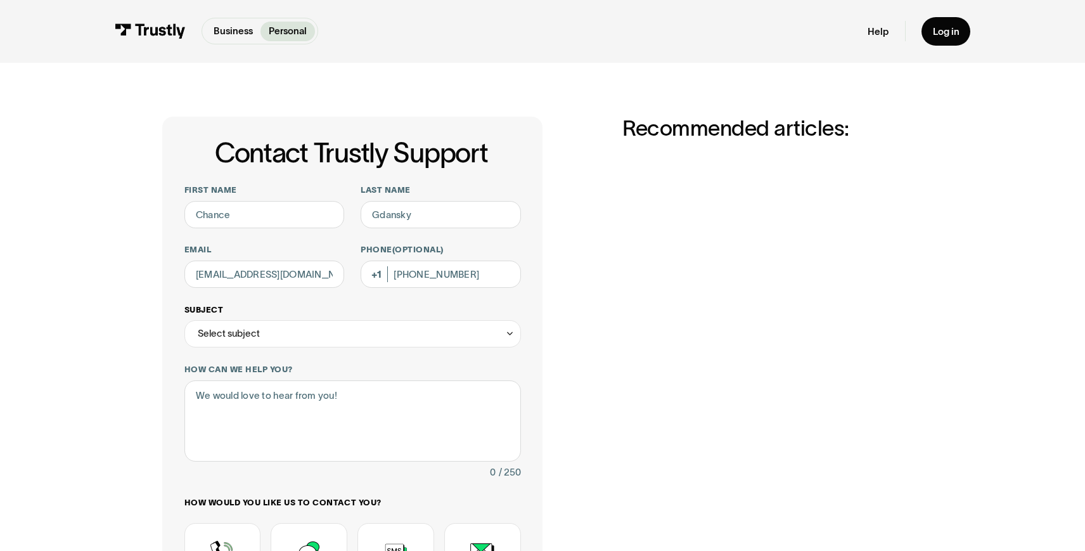
click at [391, 339] on div "Select subject" at bounding box center [352, 333] width 337 height 27
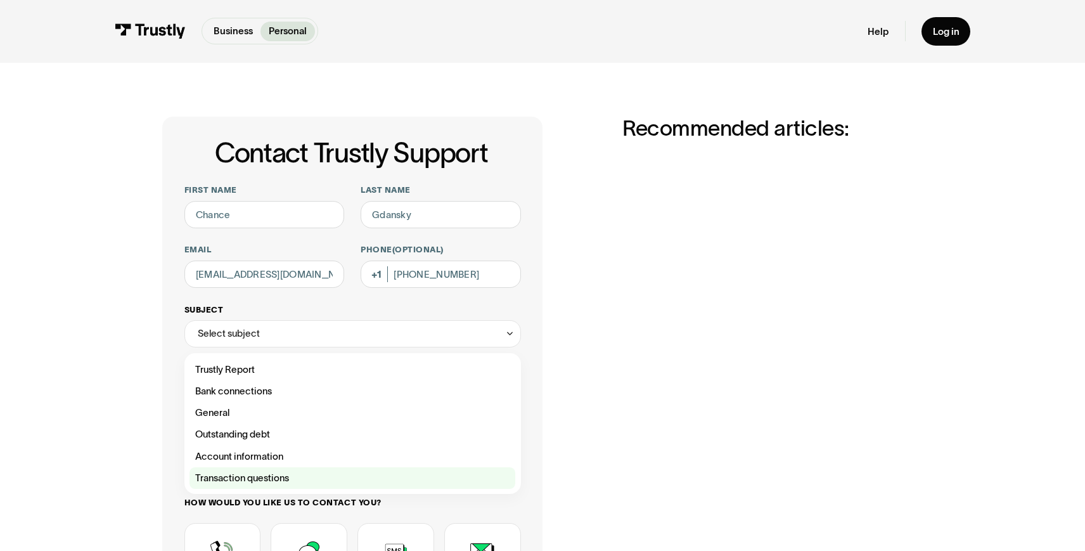
click at [264, 475] on div "Contact Trustly Support" at bounding box center [353, 478] width 326 height 22
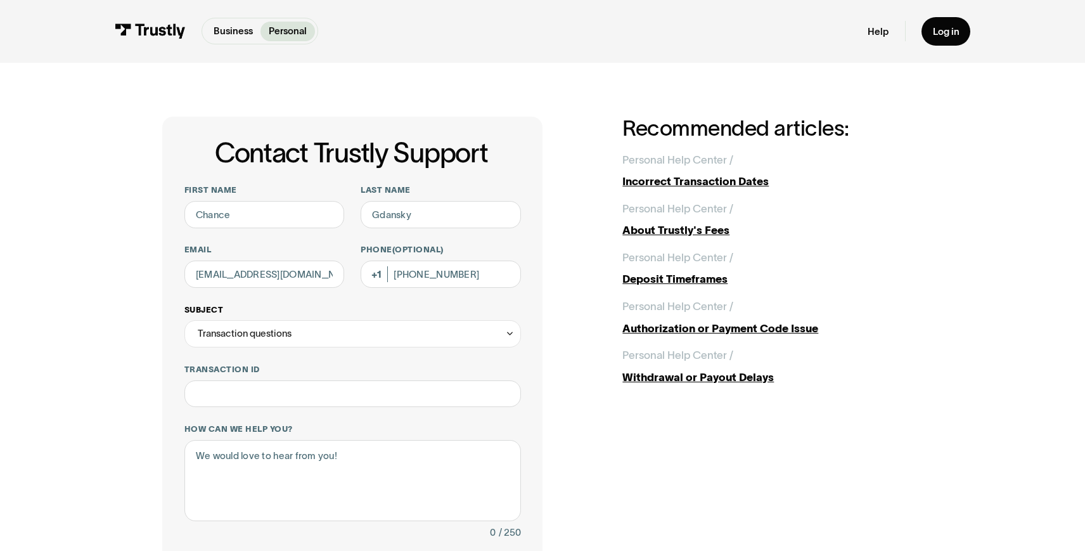
click at [512, 331] on icon "Contact Trustly Support" at bounding box center [510, 333] width 10 height 11
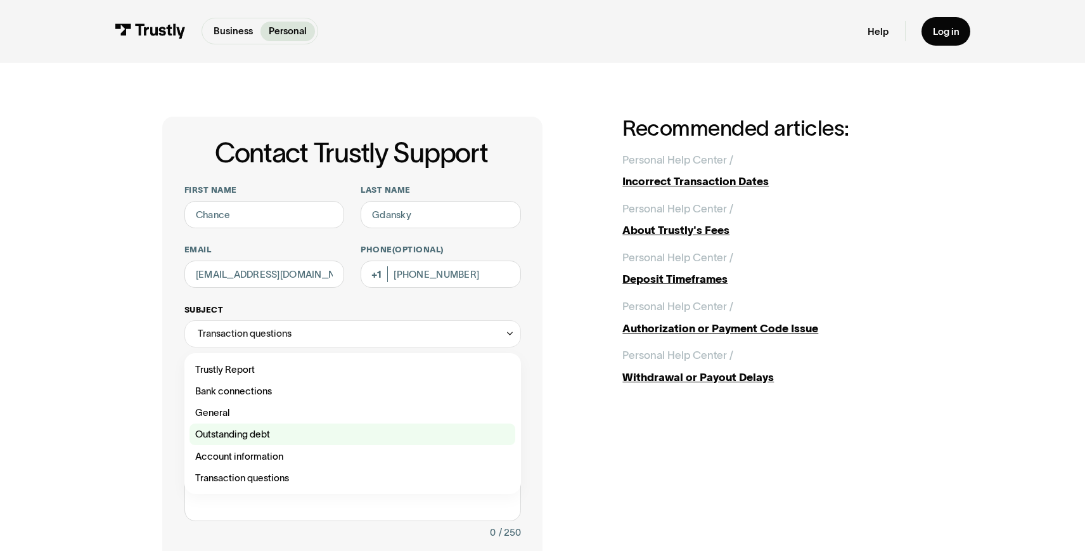
click at [268, 438] on div "Contact Trustly Support" at bounding box center [353, 435] width 326 height 22
type input "**********"
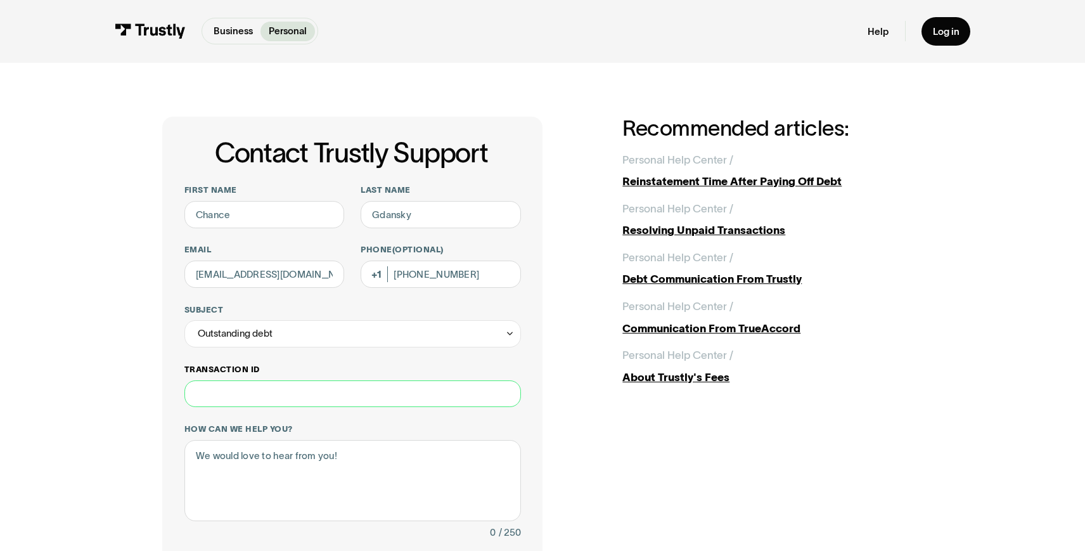
click at [337, 394] on input "Transaction ID" at bounding box center [352, 393] width 337 height 27
paste input "**********"
type input "**********"
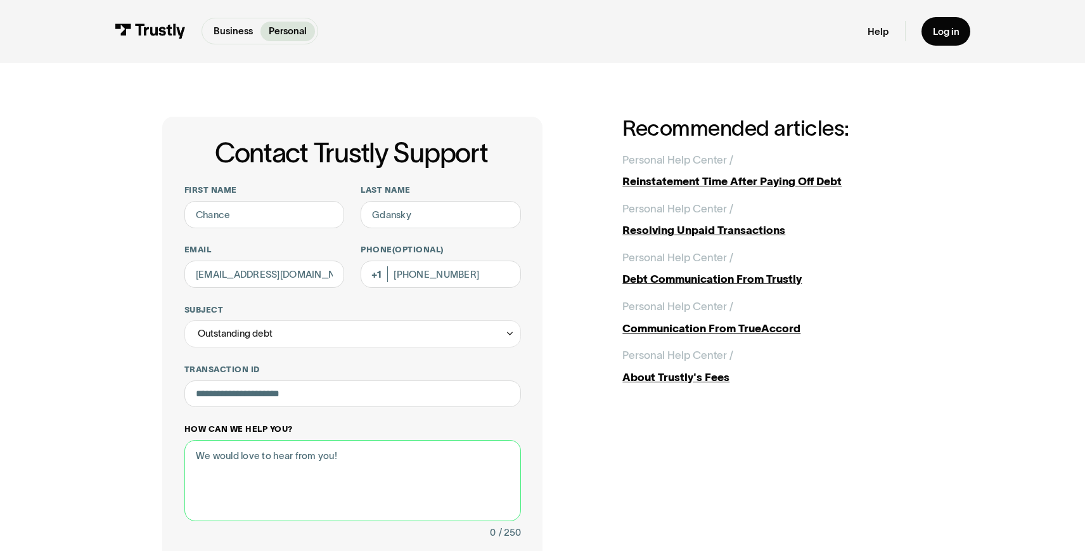
click at [296, 453] on textarea "How can we help you?" at bounding box center [352, 481] width 337 height 82
click at [452, 454] on textarea "Hello, I received return fees for $30 each for a total of $60" at bounding box center [352, 481] width 337 height 82
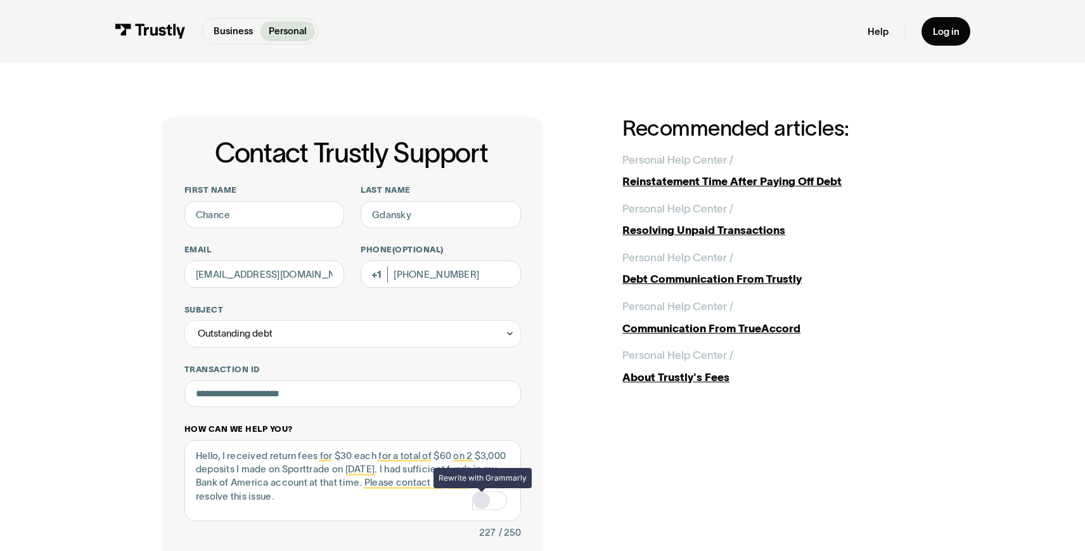
click at [481, 497] on div "Rewrite with Grammarly" at bounding box center [482, 500] width 14 height 15
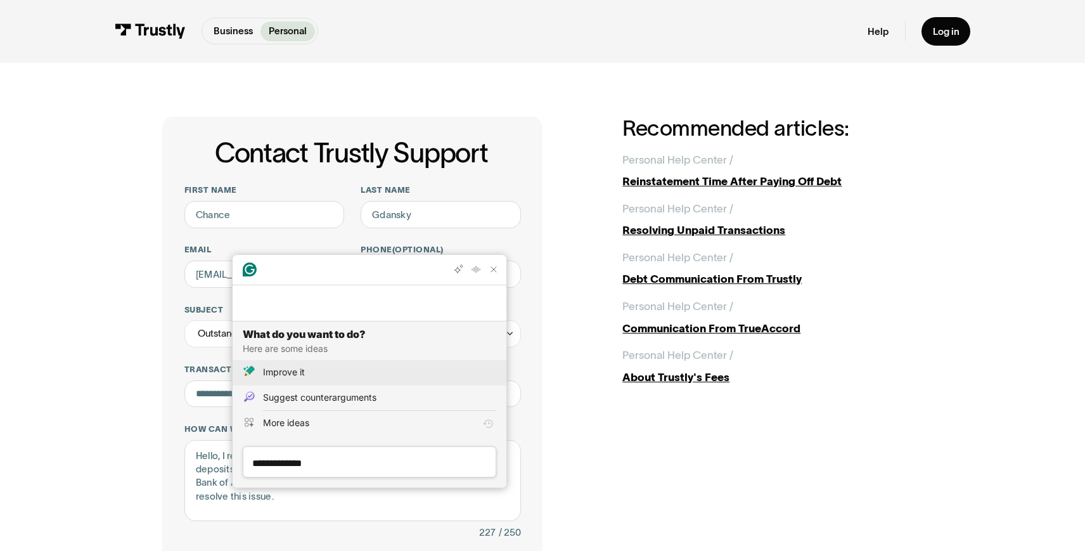
click at [301, 373] on div "Improve it" at bounding box center [284, 371] width 42 height 13
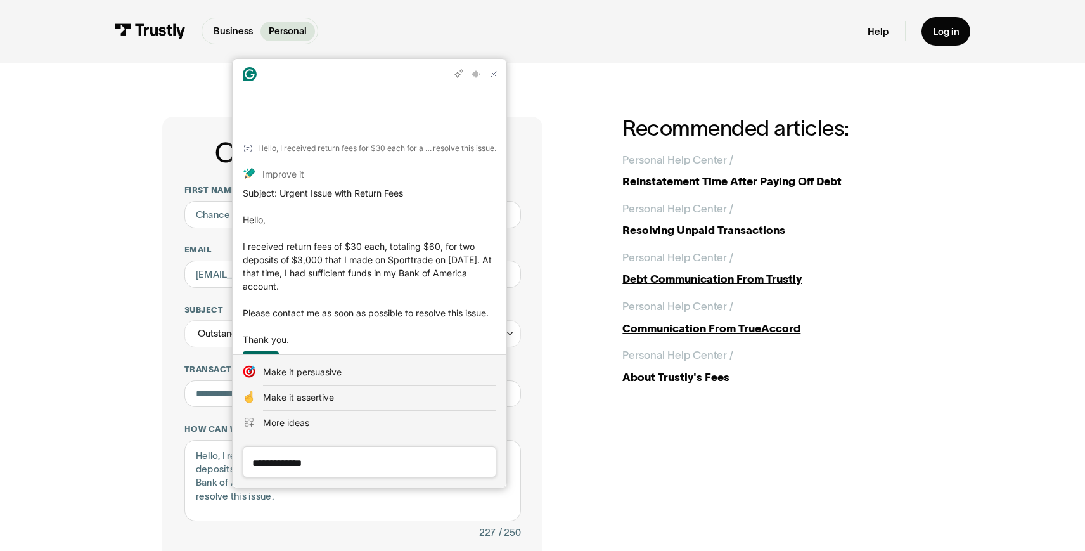
click at [268, 351] on div "Insert" at bounding box center [261, 361] width 26 height 20
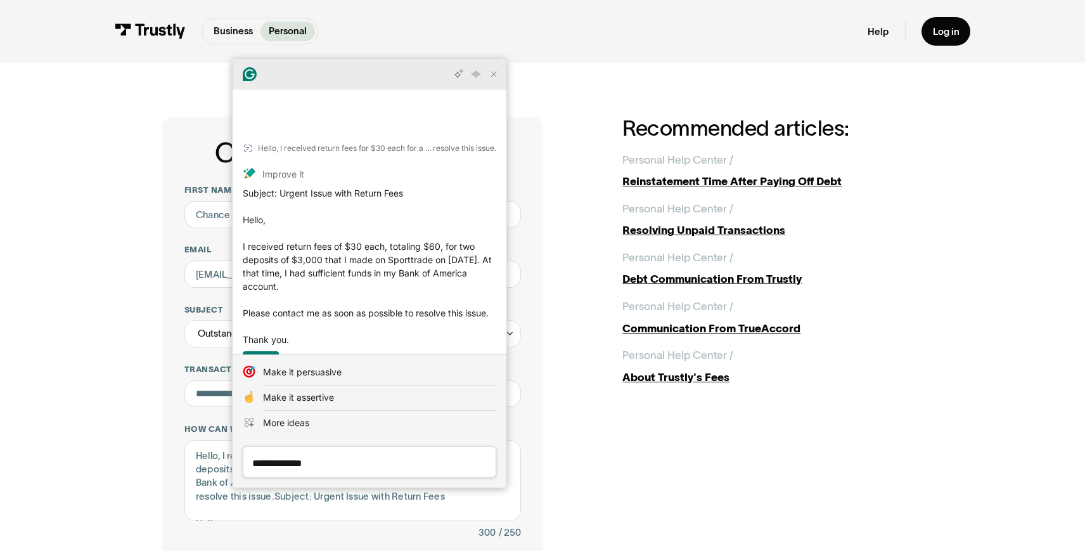
click at [498, 79] on icon "Close Grammarly Assistant" at bounding box center [494, 74] width 10 height 10
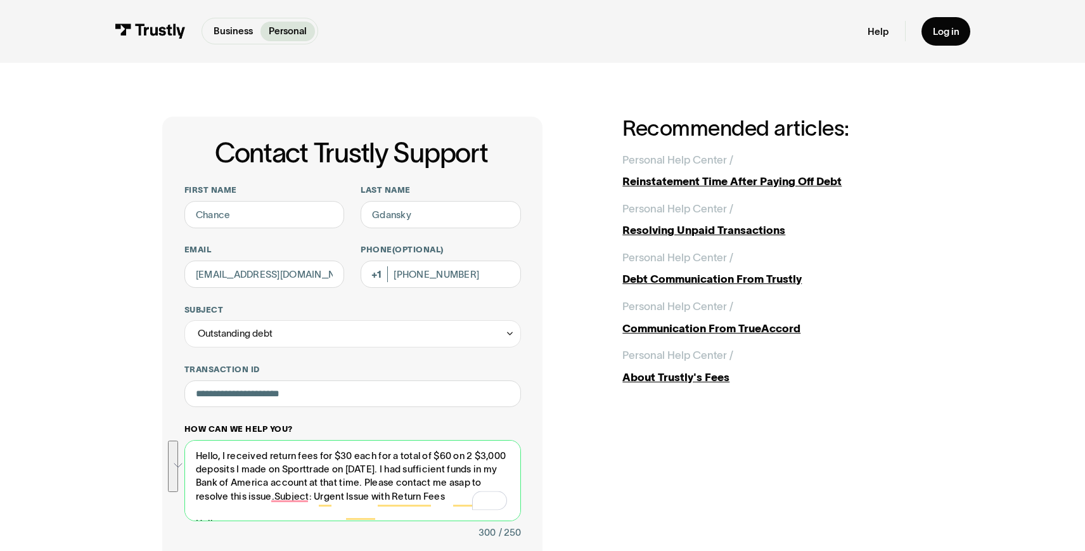
drag, startPoint x: 450, startPoint y: 500, endPoint x: 190, endPoint y: 452, distance: 264.3
click at [190, 452] on textarea "Hello, I received return fees for $30 each for a total of $60 on 2 $3,000 depos…" at bounding box center [352, 481] width 337 height 82
drag, startPoint x: 296, startPoint y: 501, endPoint x: 193, endPoint y: 459, distance: 111.5
click at [193, 459] on textarea "Hello, I received return fees for $30 each for a total of $60 on 2 $3,000 depos…" at bounding box center [352, 481] width 337 height 82
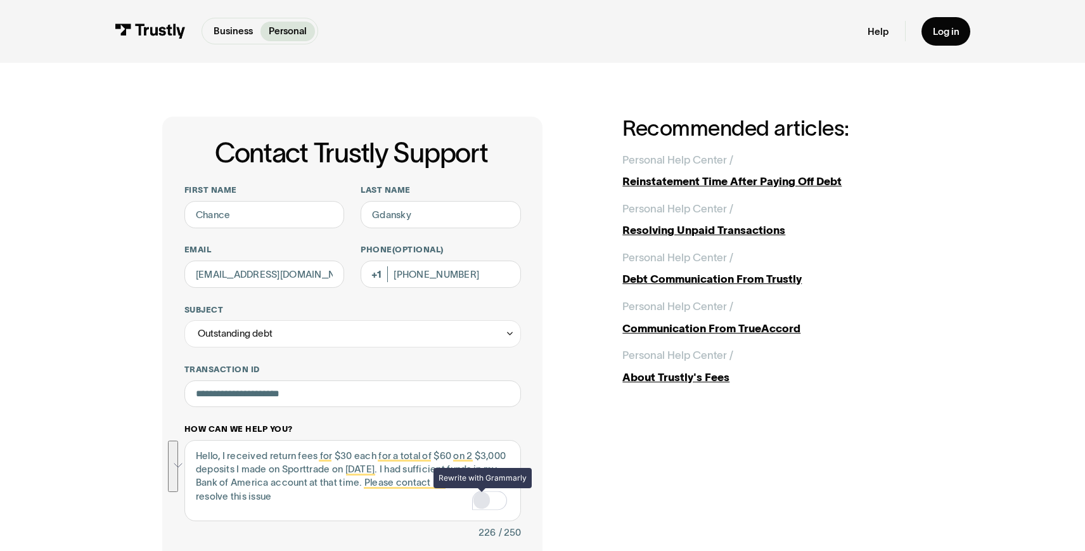
click at [483, 504] on div "Rewrite with Grammarly" at bounding box center [482, 500] width 14 height 15
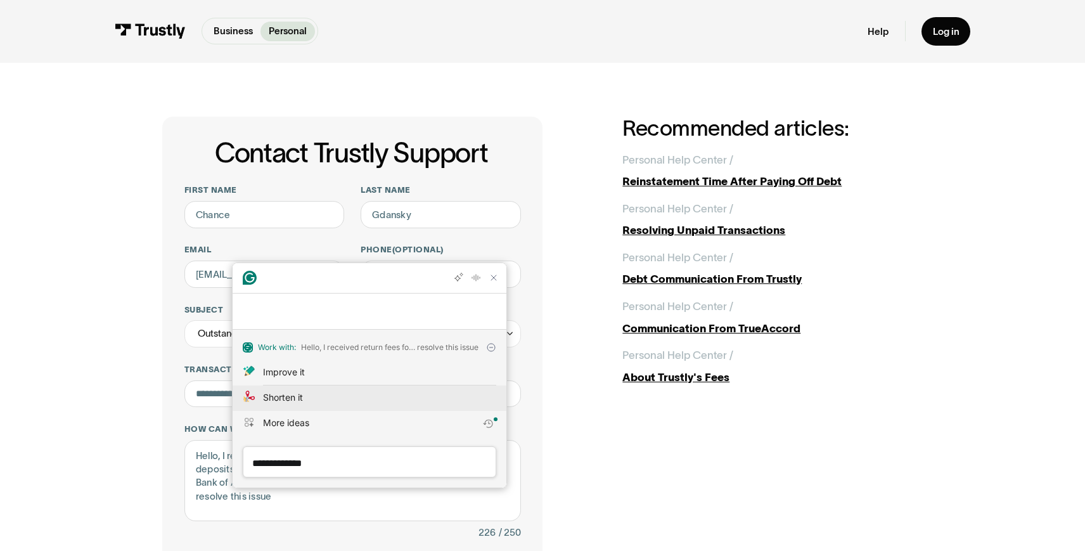
click at [293, 397] on div "Shorten it" at bounding box center [283, 397] width 40 height 13
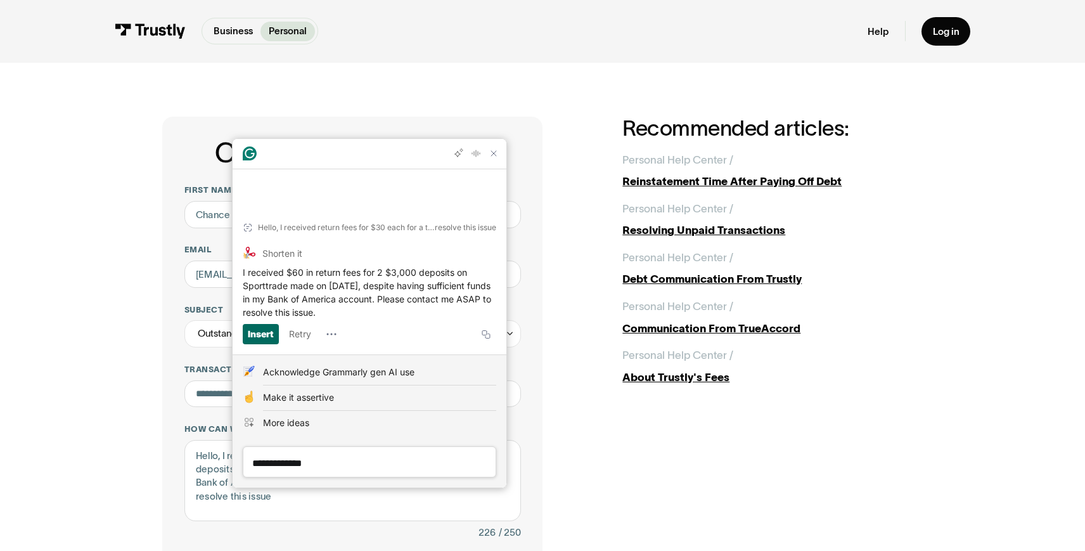
click at [269, 334] on div "Insert" at bounding box center [261, 334] width 26 height 20
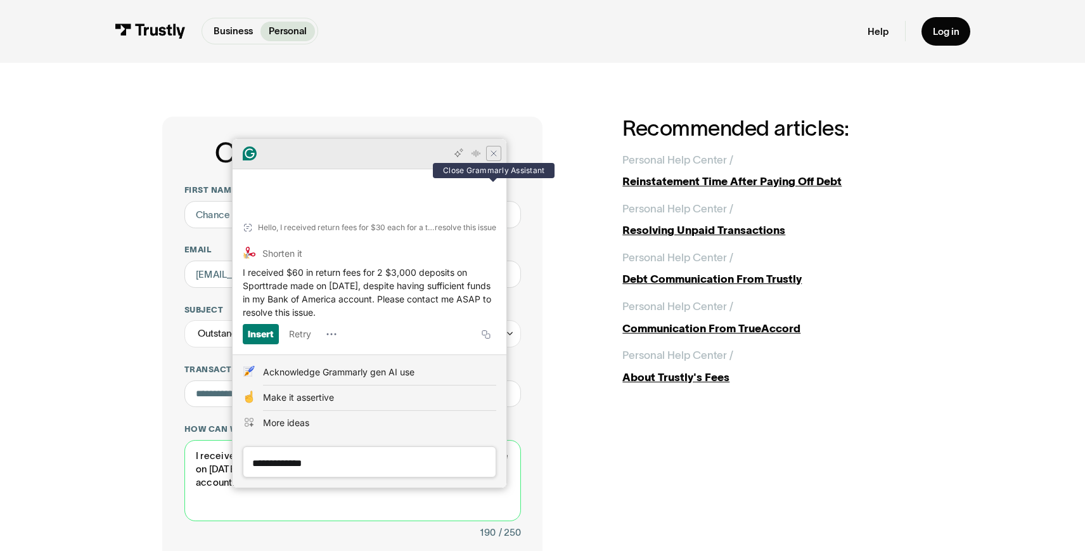
type textarea "I received $60 in return fees for 2 $3,000 deposits on Sporttrade made on 9/5/2…"
click at [494, 158] on icon "Close Grammarly Assistant" at bounding box center [494, 153] width 10 height 10
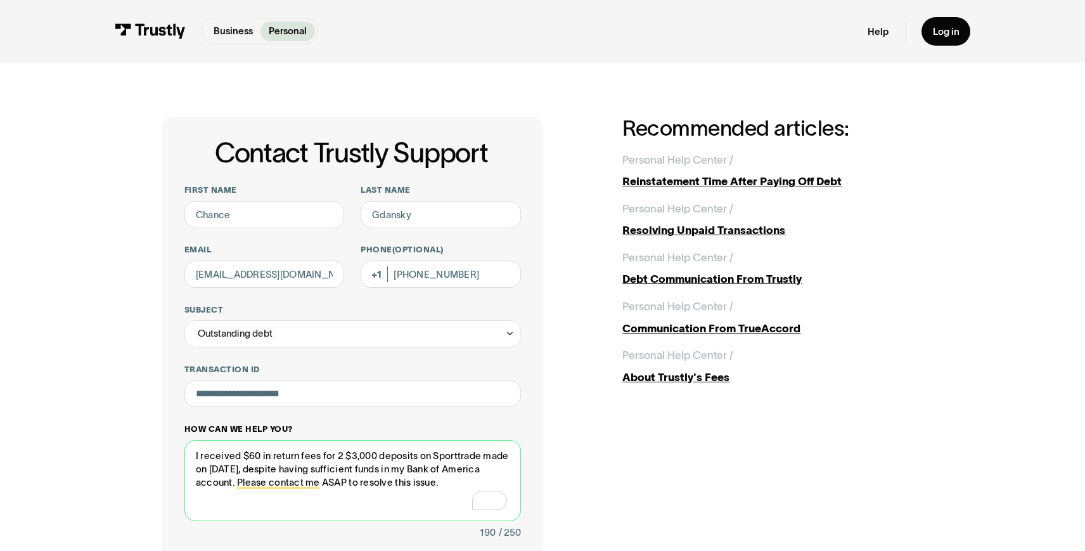
click at [396, 499] on textarea "I received $60 in return fees for 2 $3,000 deposits on Sporttrade made on 9/5/2…" at bounding box center [352, 481] width 337 height 82
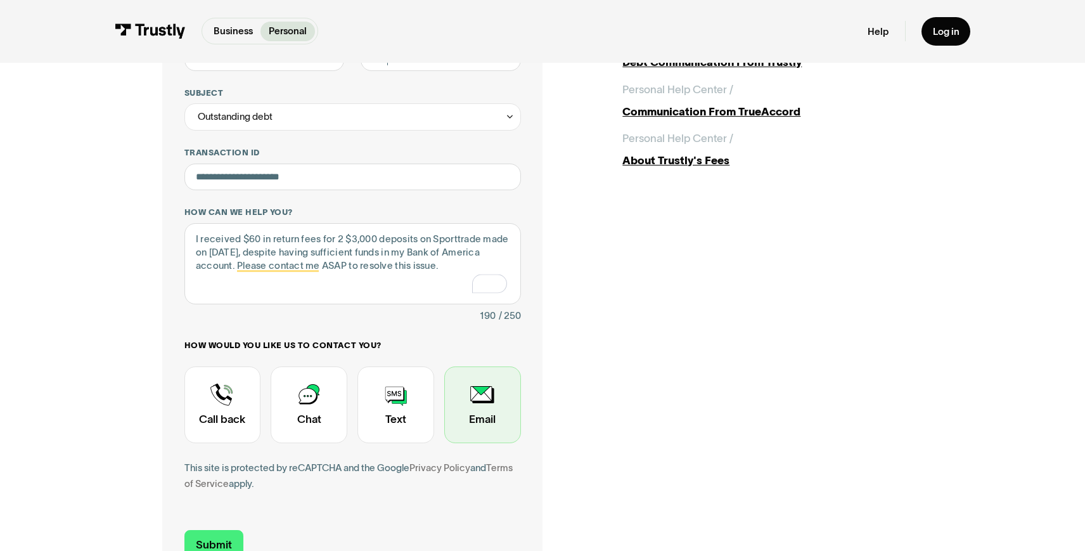
click at [487, 416] on div "Contact Trustly Support" at bounding box center [482, 404] width 77 height 77
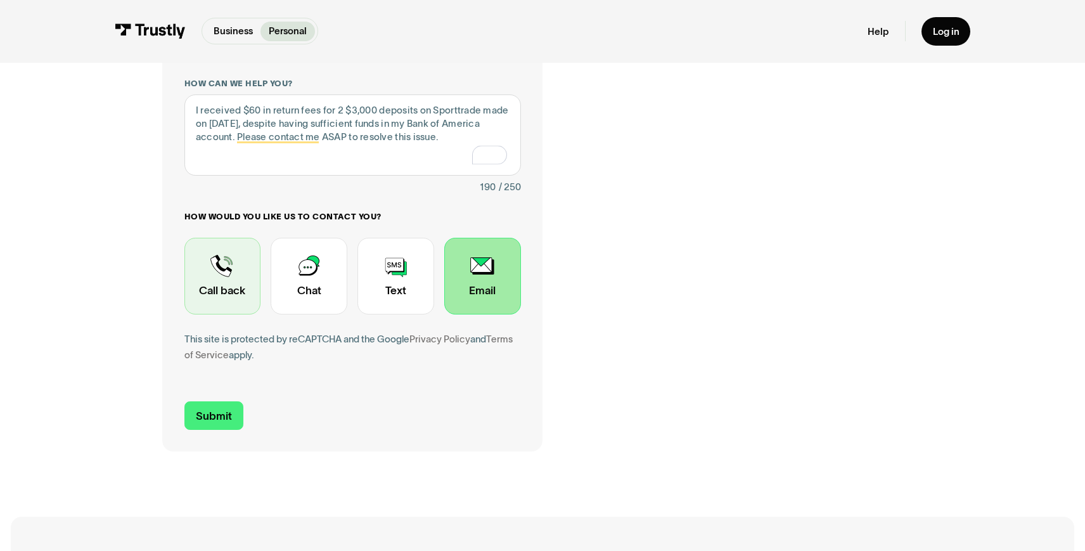
click at [240, 303] on div "Contact Trustly Support" at bounding box center [222, 276] width 77 height 77
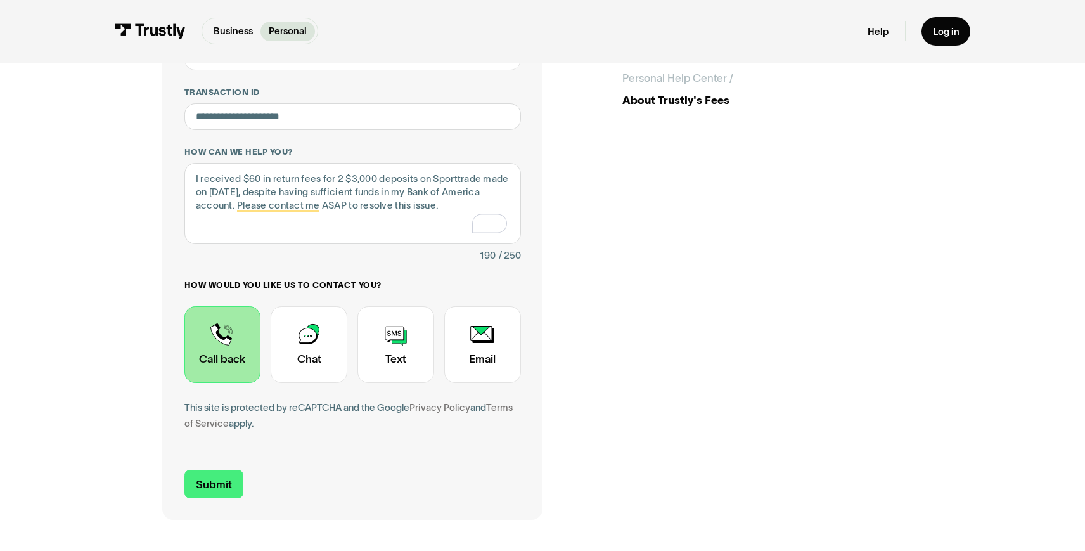
scroll to position [263, 0]
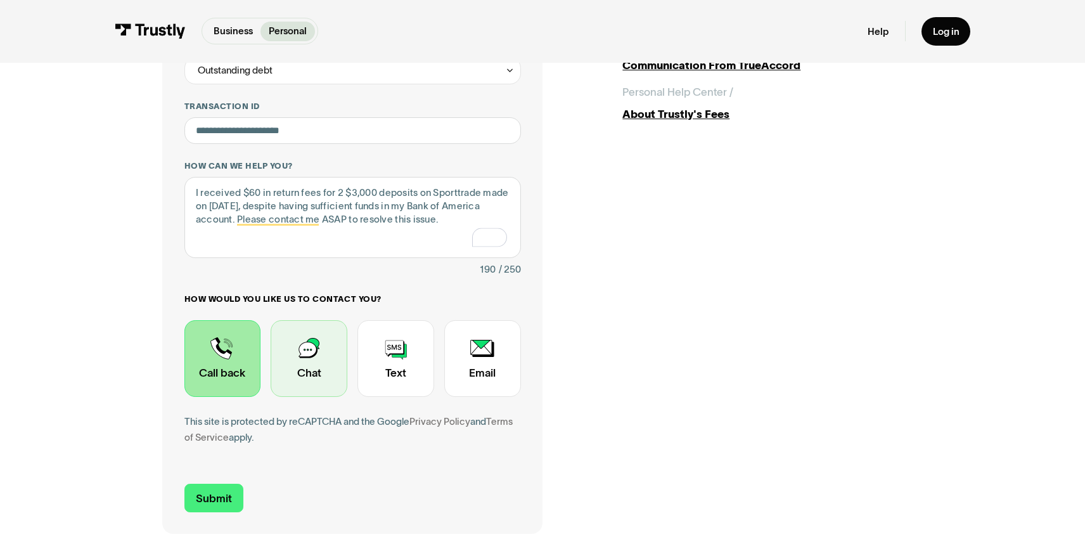
click at [323, 352] on div "Contact Trustly Support" at bounding box center [309, 358] width 77 height 77
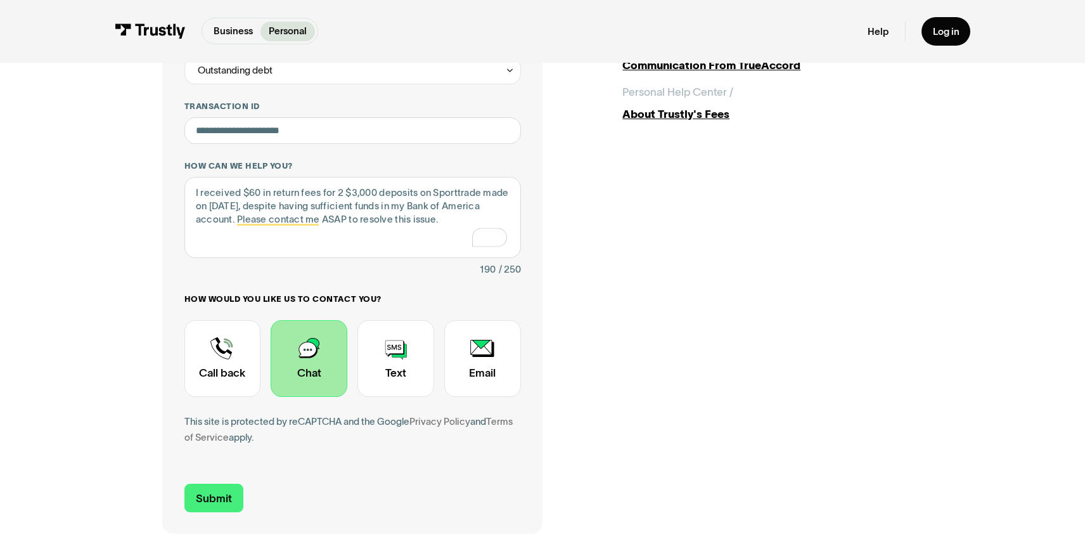
click at [323, 373] on div "Contact Trustly Support" at bounding box center [309, 358] width 77 height 77
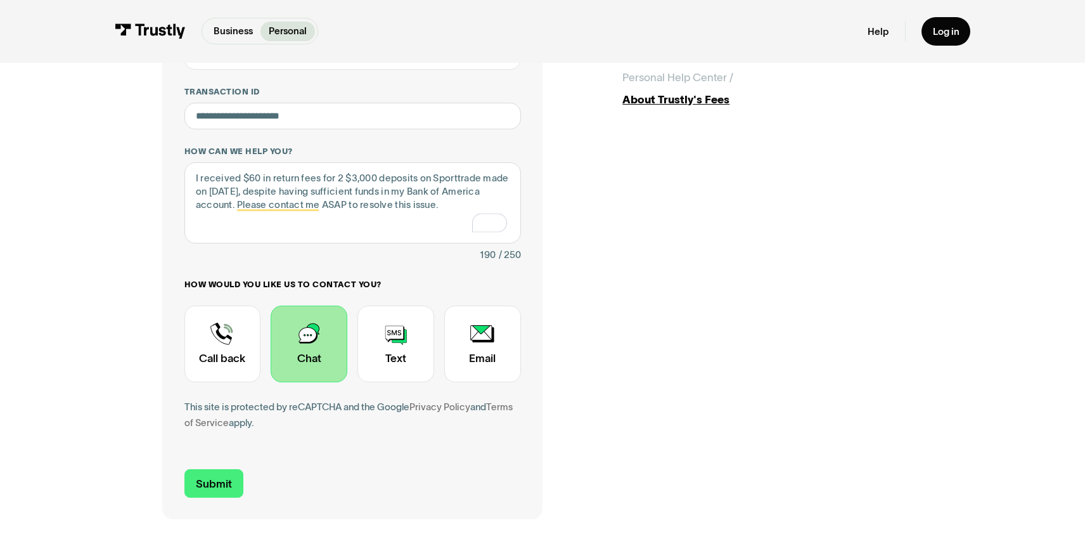
scroll to position [282, 0]
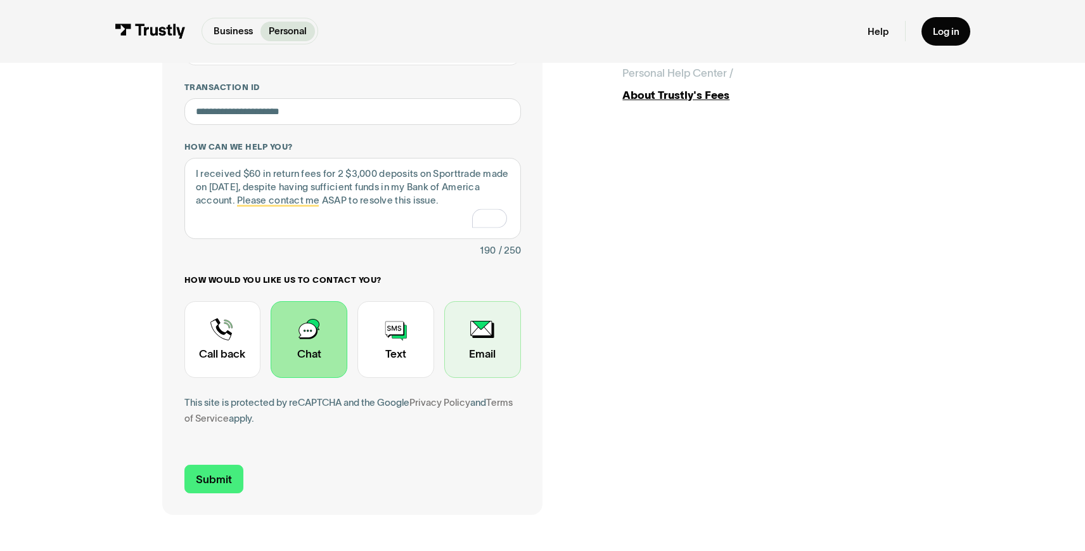
click at [474, 361] on div "Contact Trustly Support" at bounding box center [482, 339] width 77 height 77
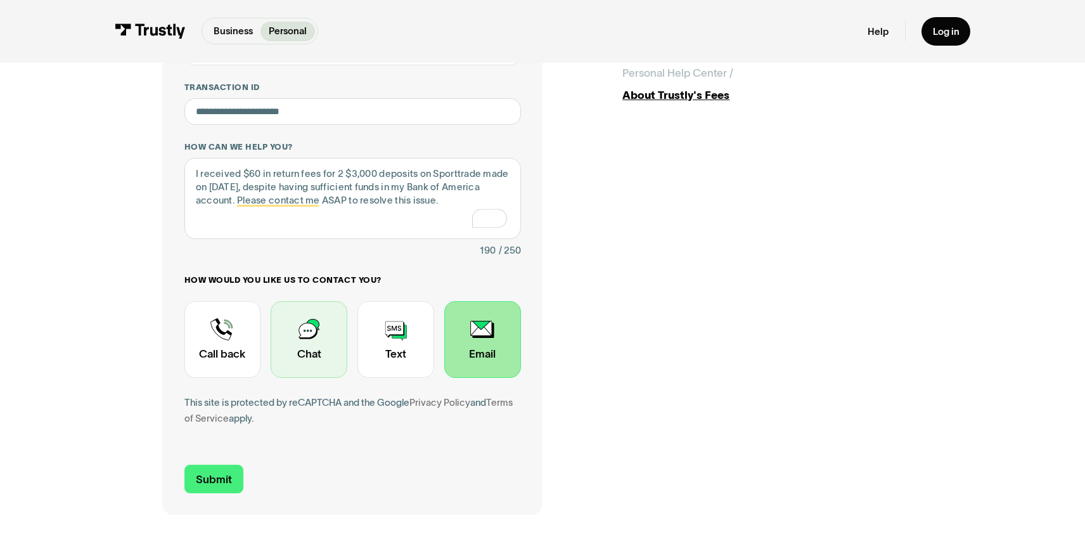
click at [299, 342] on div "Contact Trustly Support" at bounding box center [309, 339] width 77 height 77
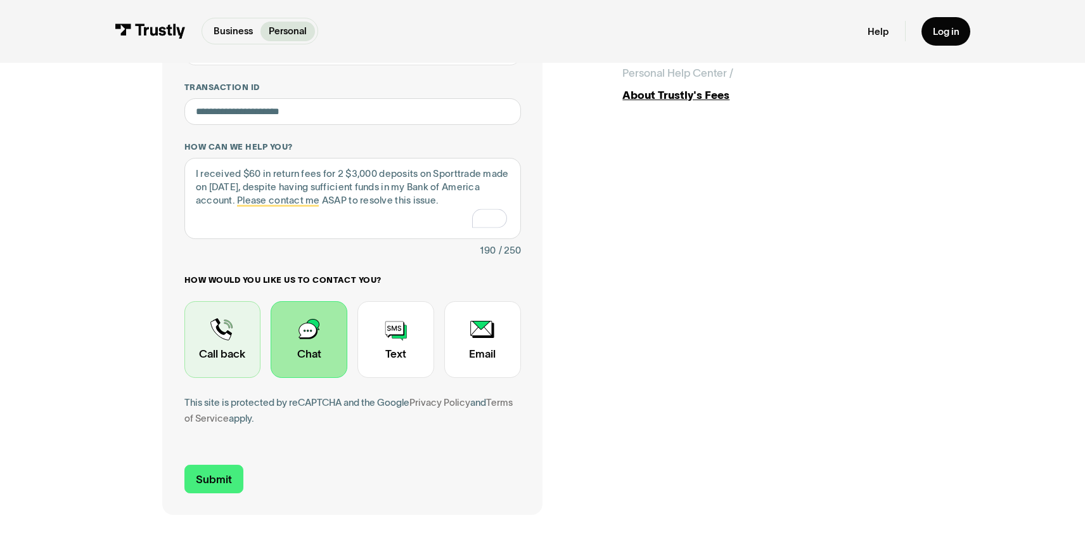
click at [234, 352] on div "Contact Trustly Support" at bounding box center [222, 339] width 77 height 77
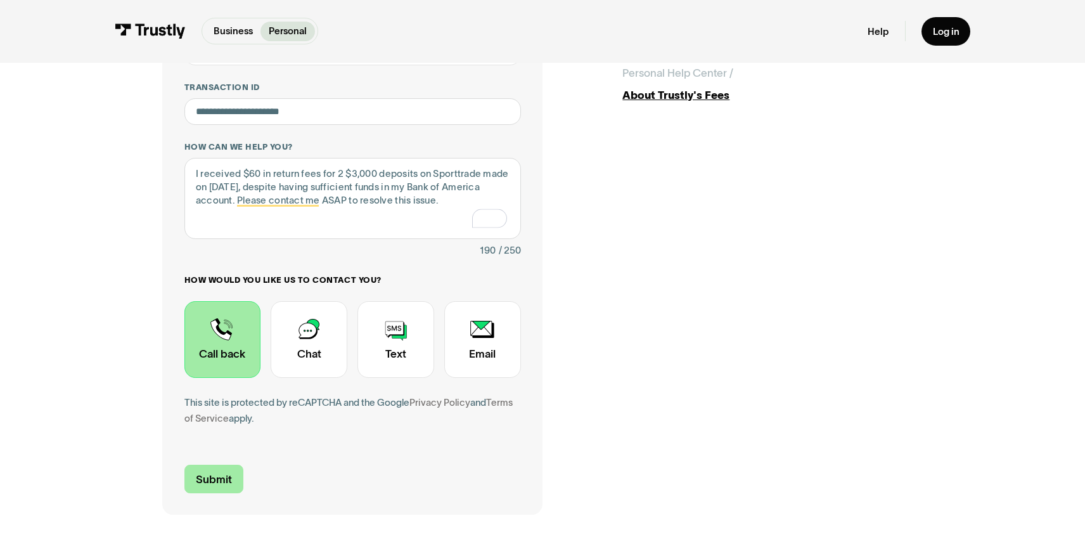
click at [227, 481] on input "Submit" at bounding box center [213, 479] width 59 height 29
type input "+16465291183"
